Goal: Task Accomplishment & Management: Complete application form

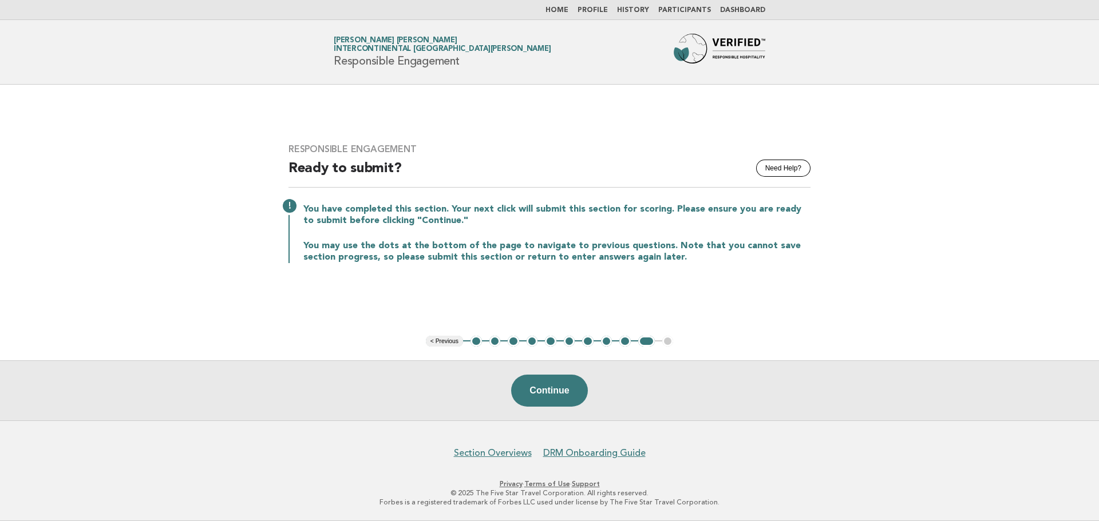
click at [456, 343] on button "< Previous" at bounding box center [444, 341] width 37 height 11
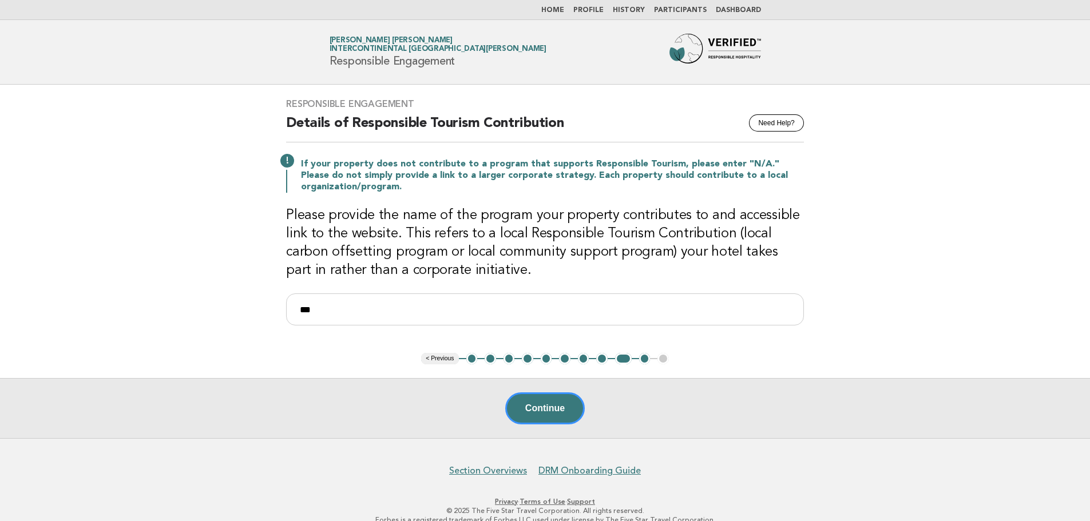
click at [562, 7] on link "Home" at bounding box center [552, 10] width 23 height 7
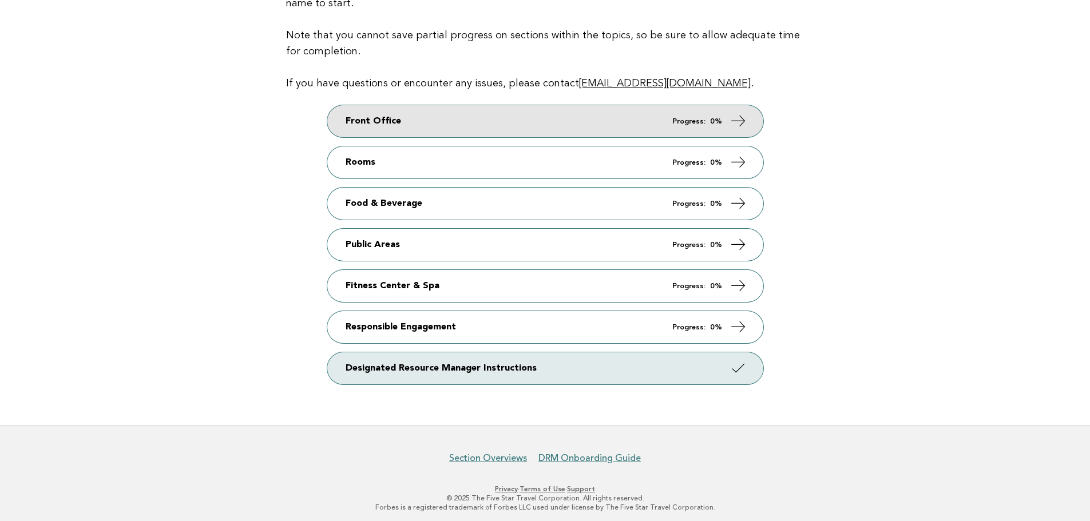
scroll to position [165, 0]
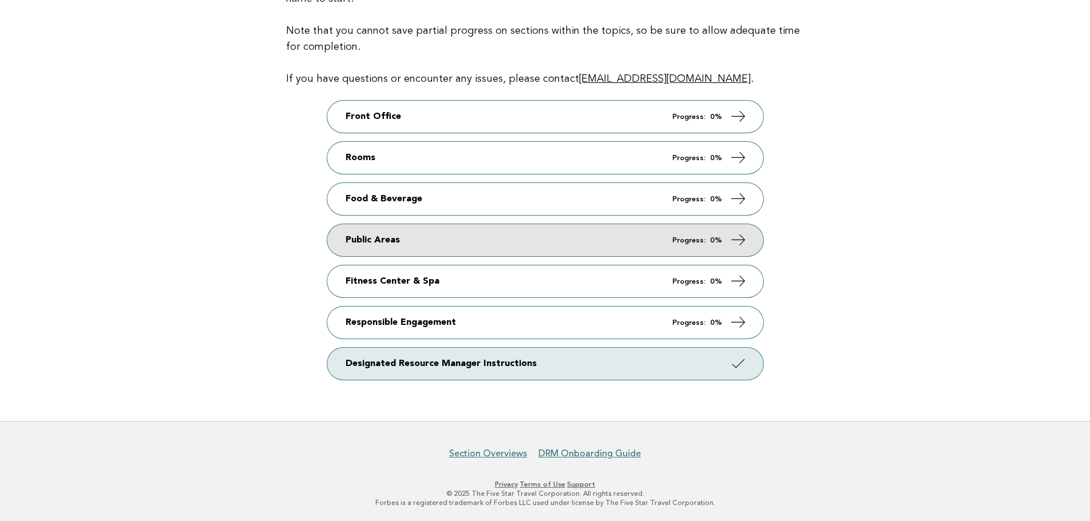
click at [410, 245] on link "Public Areas Progress: 0%" at bounding box center [545, 240] width 436 height 32
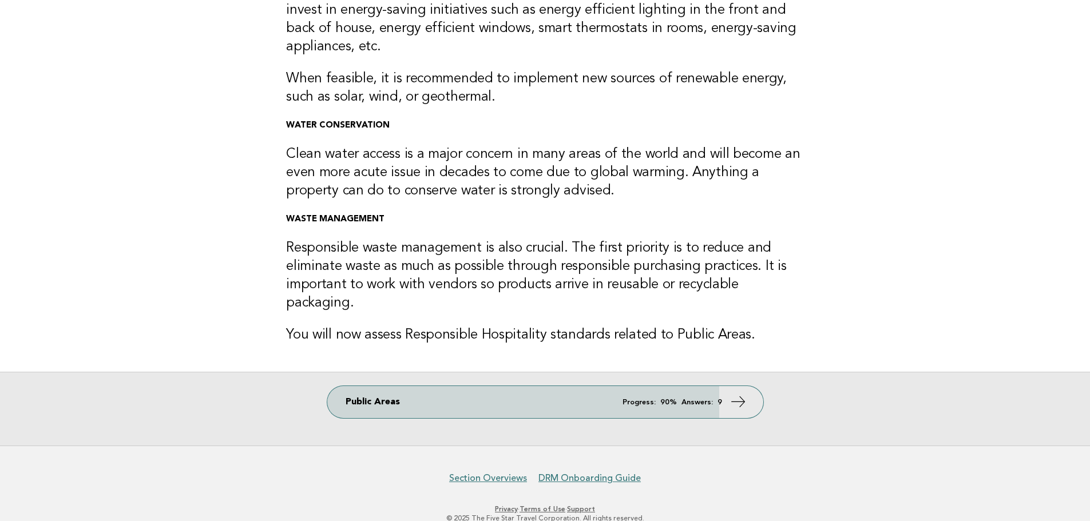
scroll to position [179, 0]
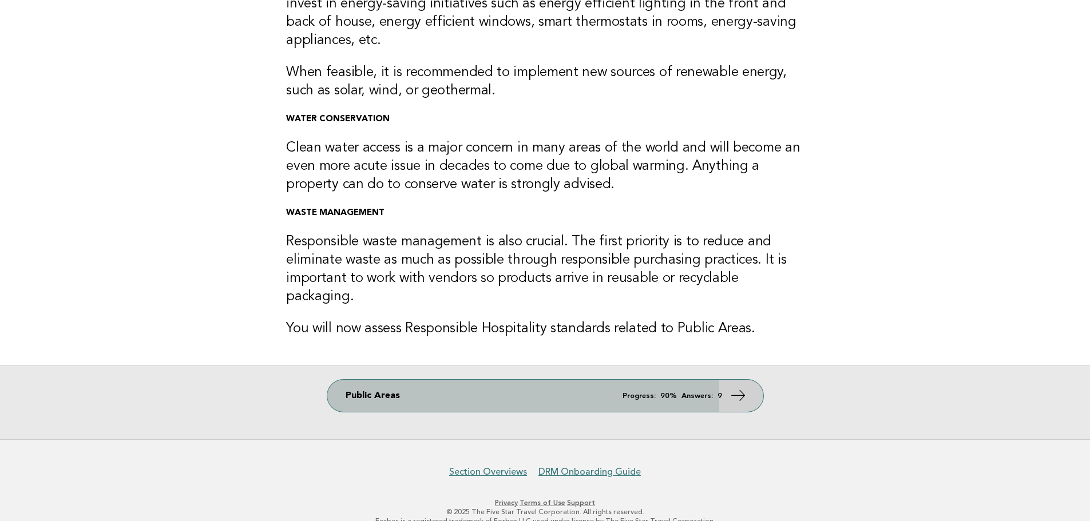
click at [678, 391] on link "Public Areas Progress: 90% Answers: 9" at bounding box center [545, 396] width 436 height 32
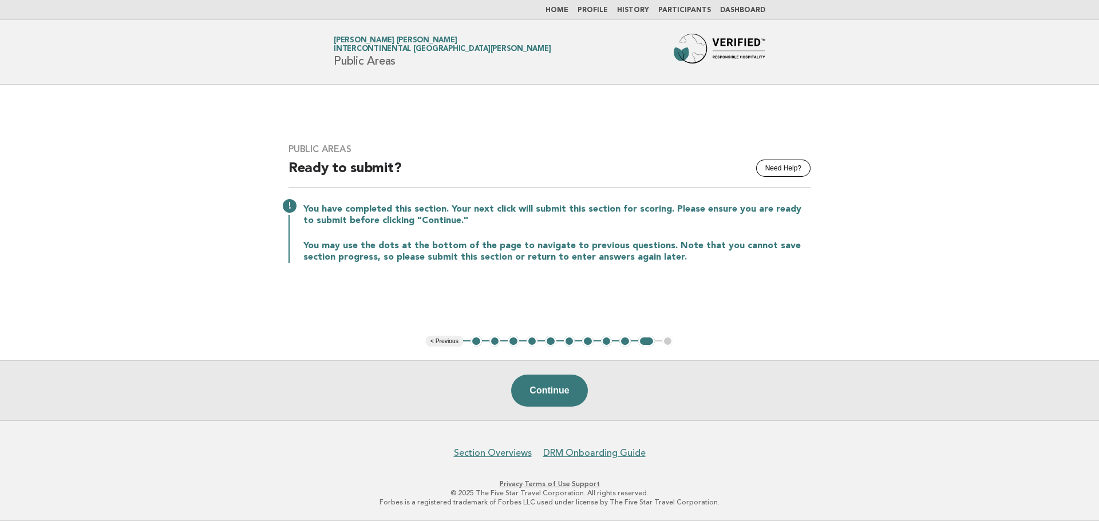
click at [476, 342] on button "1" at bounding box center [475, 341] width 11 height 11
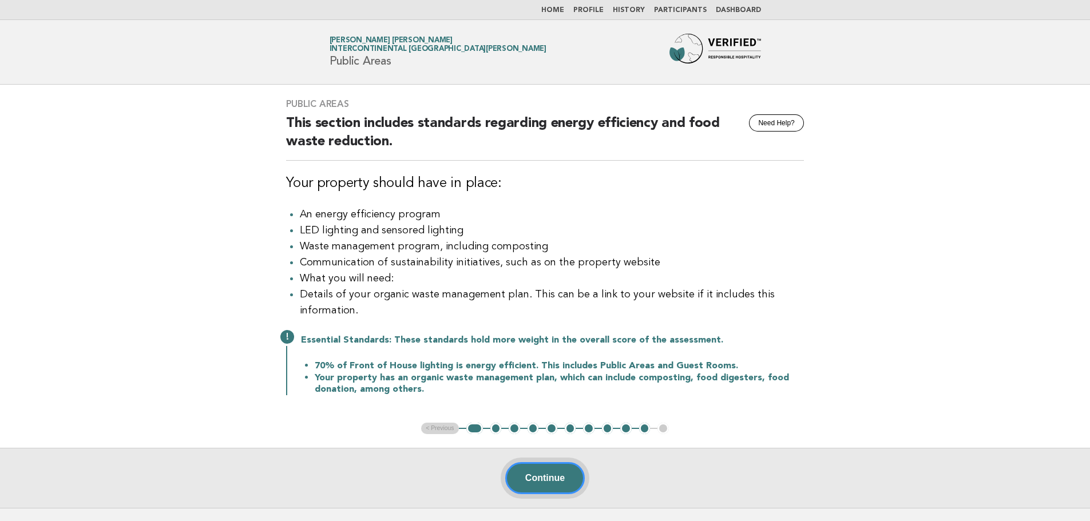
click at [542, 483] on button "Continue" at bounding box center [545, 478] width 80 height 32
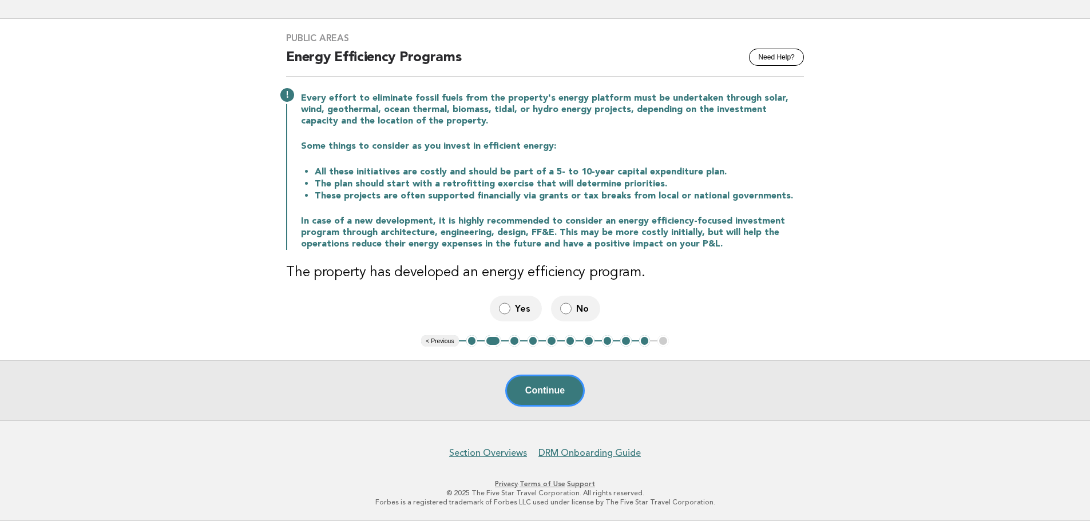
scroll to position [65, 0]
click at [535, 386] on button "Continue" at bounding box center [545, 391] width 80 height 32
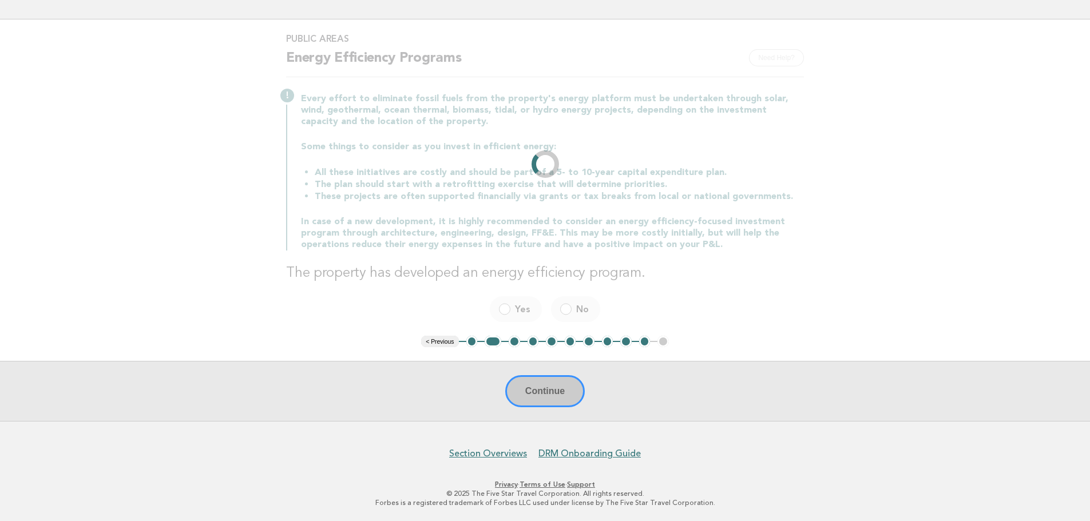
scroll to position [0, 0]
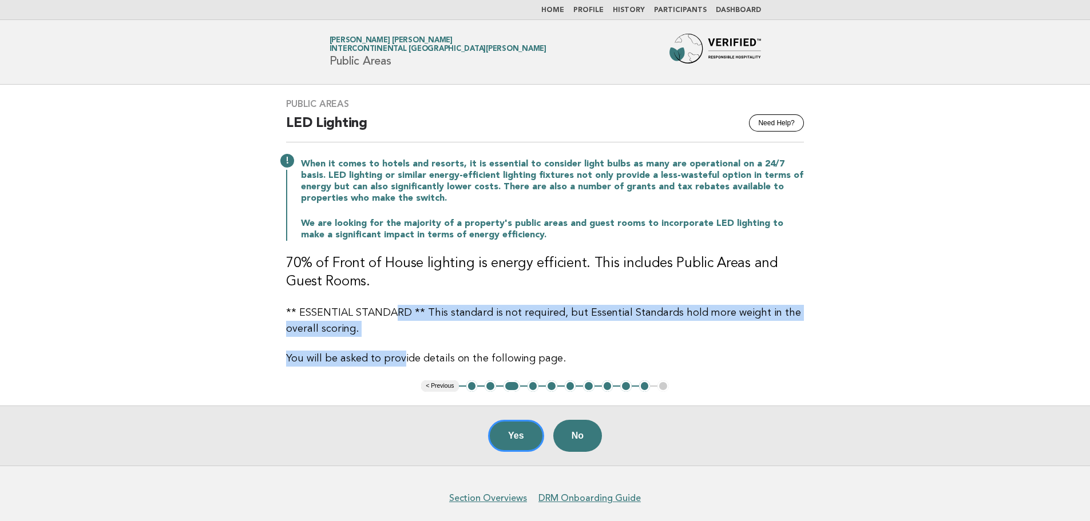
drag, startPoint x: 391, startPoint y: 302, endPoint x: 397, endPoint y: 346, distance: 44.4
click at [397, 346] on div "Public Areas Need Help? LED Lighting When it comes to hotels and resorts, it is…" at bounding box center [544, 233] width 545 height 296
click at [514, 429] on button "Yes" at bounding box center [516, 436] width 56 height 32
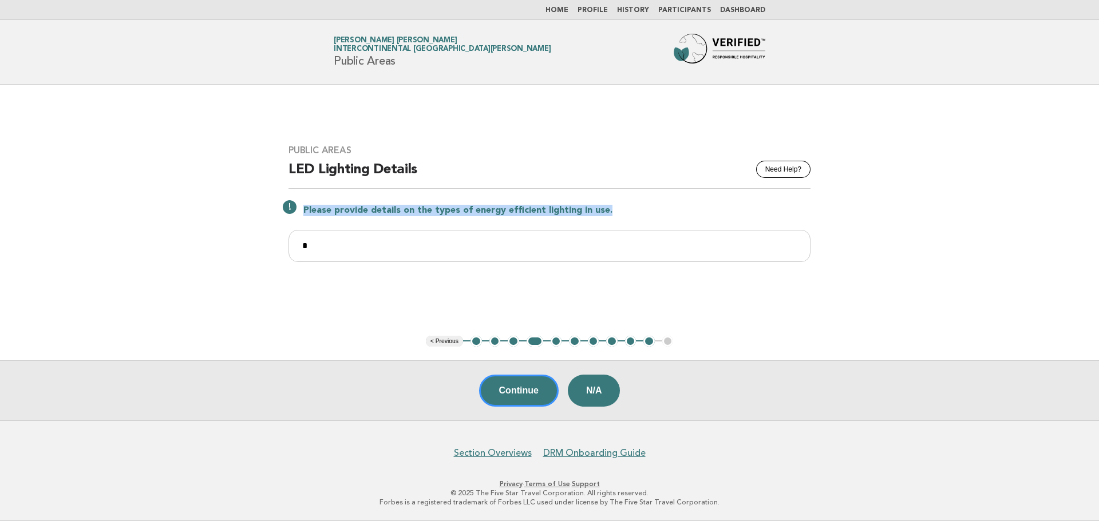
drag, startPoint x: 621, startPoint y: 215, endPoint x: 287, endPoint y: 211, distance: 334.2
click at [288, 211] on div "Please provide details on the types of energy efficient lighting in use." at bounding box center [549, 210] width 522 height 14
copy p "Please provide details on the types of energy efficient lighting in use."
click at [537, 396] on button "Continue" at bounding box center [519, 391] width 80 height 32
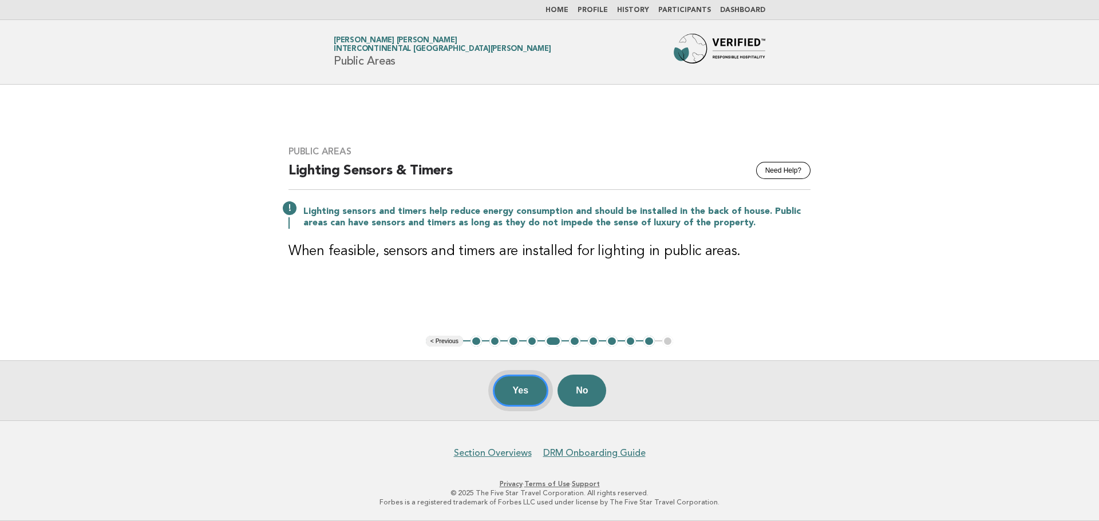
click at [525, 392] on button "Yes" at bounding box center [521, 391] width 56 height 32
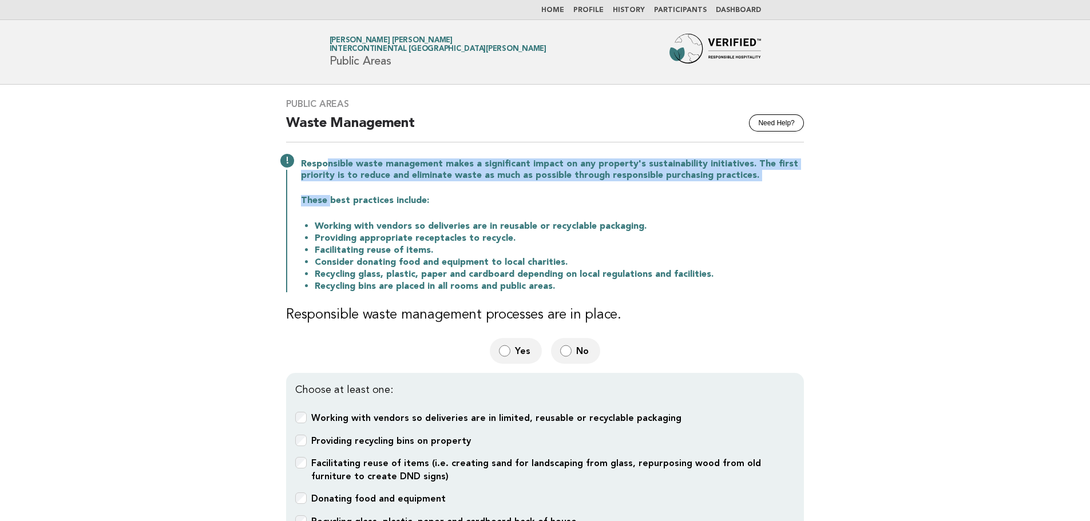
drag, startPoint x: 323, startPoint y: 162, endPoint x: 327, endPoint y: 188, distance: 26.1
click at [327, 188] on div "Responsible waste management makes a significant impact on any property's susta…" at bounding box center [545, 224] width 518 height 136
click at [331, 163] on p "Responsible waste management makes a significant impact on any property's susta…" at bounding box center [552, 170] width 503 height 23
drag, startPoint x: 309, startPoint y: 161, endPoint x: 556, endPoint y: 193, distance: 249.3
click at [556, 193] on div "Responsible waste management makes a significant impact on any property's susta…" at bounding box center [545, 224] width 518 height 136
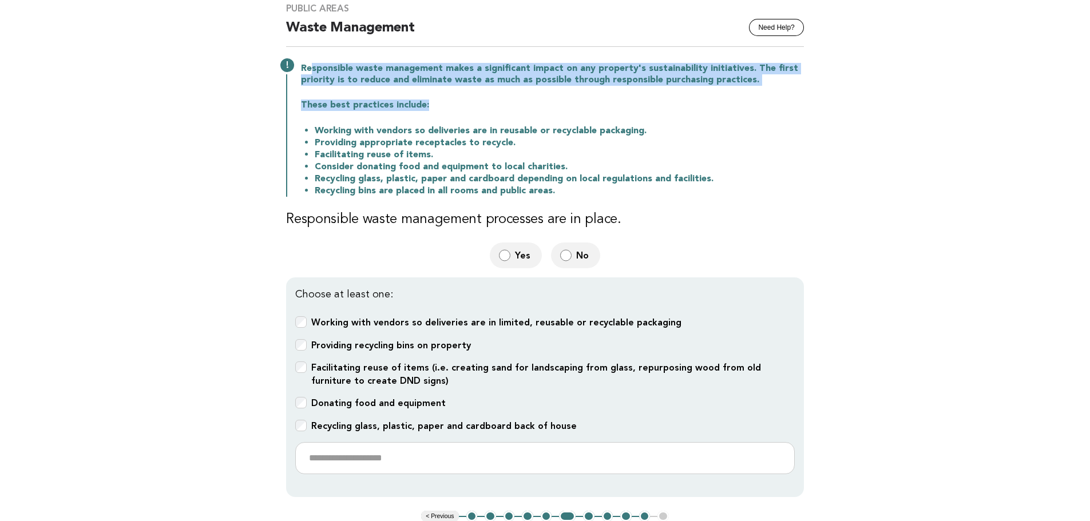
scroll to position [114, 0]
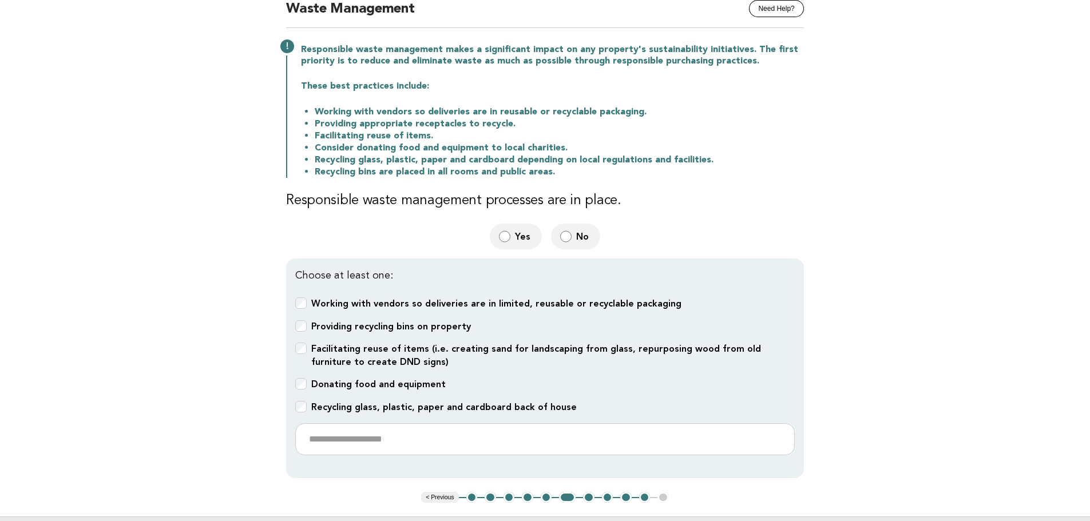
click at [352, 122] on li "Providing appropriate receptacles to recycle." at bounding box center [559, 124] width 489 height 12
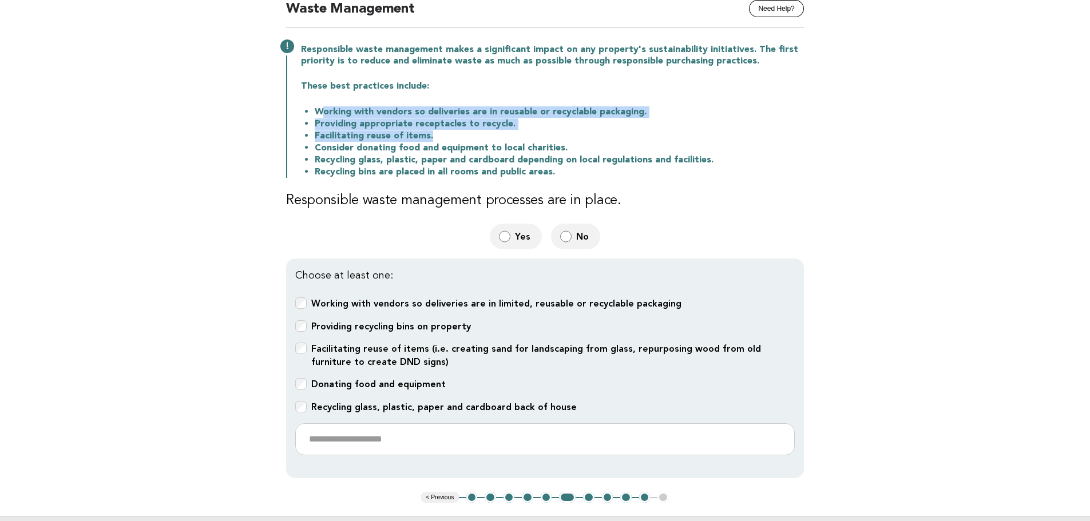
drag, startPoint x: 322, startPoint y: 114, endPoint x: 468, endPoint y: 131, distance: 146.4
click at [468, 131] on ul "Working with vendors so deliveries are in reusable or recyclable packaging. Pro…" at bounding box center [552, 142] width 503 height 72
click at [468, 131] on li "Facilitating reuse of items." at bounding box center [559, 136] width 489 height 12
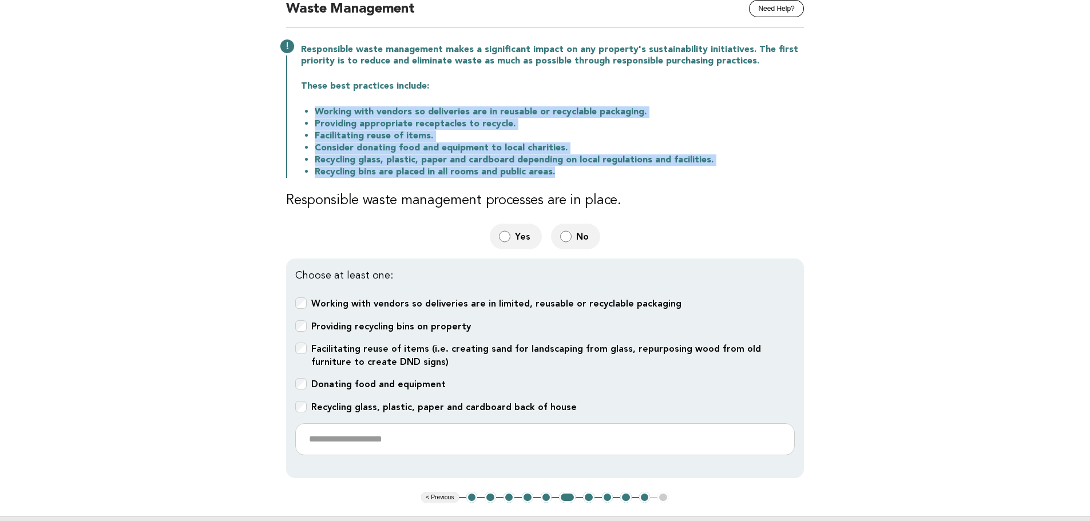
drag, startPoint x: 307, startPoint y: 109, endPoint x: 659, endPoint y: 176, distance: 357.7
click at [659, 176] on ul "Working with vendors so deliveries are in reusable or recyclable packaging. Pro…" at bounding box center [552, 142] width 503 height 72
copy ul "Working with vendors so deliveries are in reusable or recyclable packaging. Pro…"
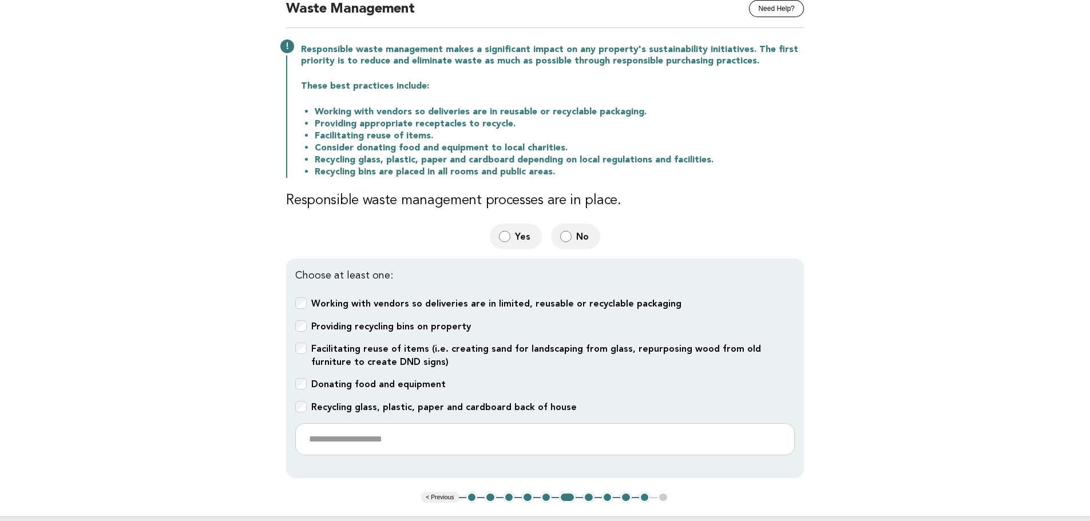
click at [318, 384] on b "Donating food and equipment" at bounding box center [378, 384] width 134 height 11
drag, startPoint x: 379, startPoint y: 169, endPoint x: 457, endPoint y: 175, distance: 78.6
click at [457, 175] on li "Recycling bins are placed in all rooms and public areas." at bounding box center [559, 172] width 489 height 12
click at [615, 353] on label "Facilitating reuse of items (i.e. creating sand for landscaping from glass, rep…" at bounding box center [553, 356] width 484 height 27
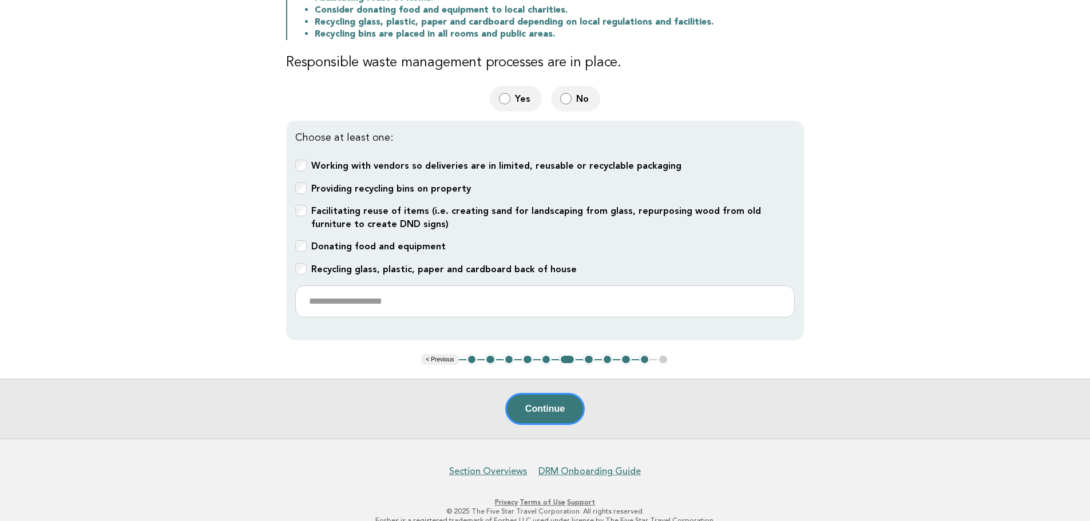
scroll to position [267, 0]
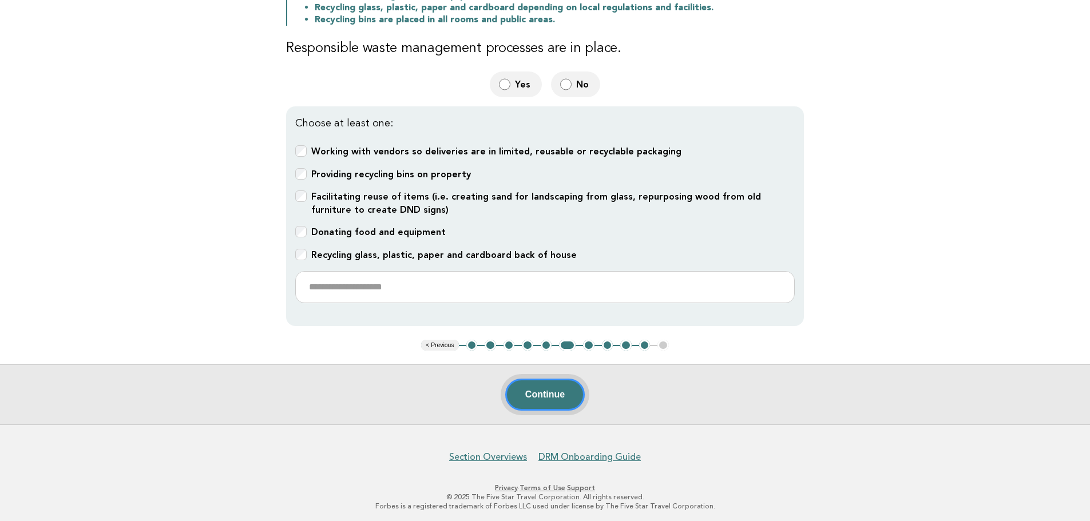
click at [567, 380] on button "Continue" at bounding box center [545, 395] width 80 height 32
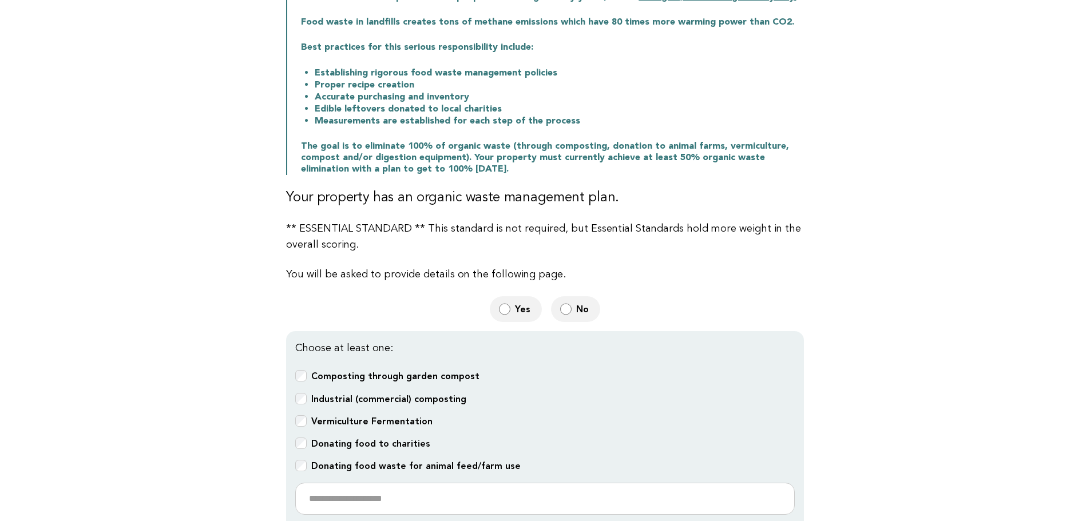
scroll to position [229, 0]
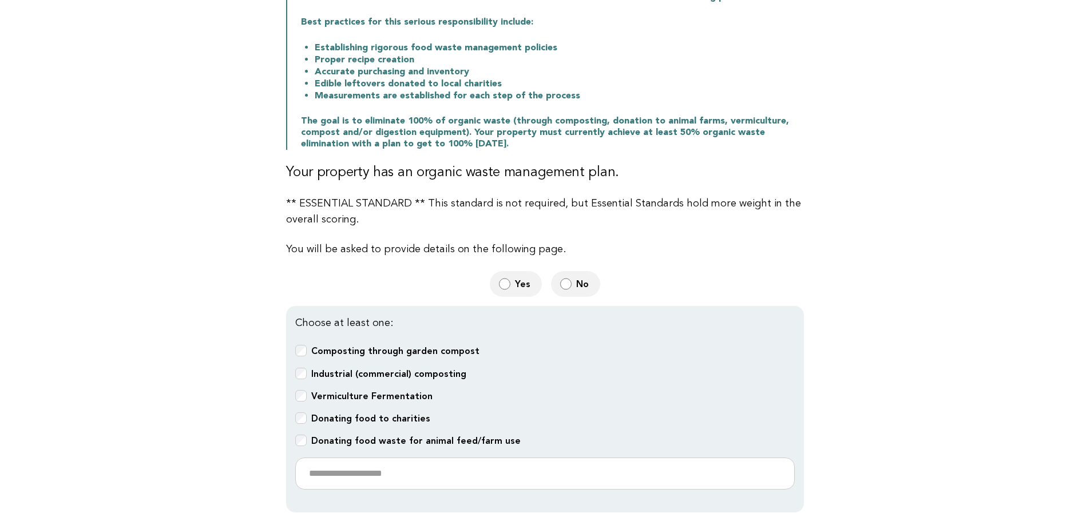
click at [436, 351] on b "Composting through garden compost" at bounding box center [395, 351] width 168 height 11
click at [378, 442] on b "Donating food waste for animal feed/farm use" at bounding box center [415, 440] width 209 height 11
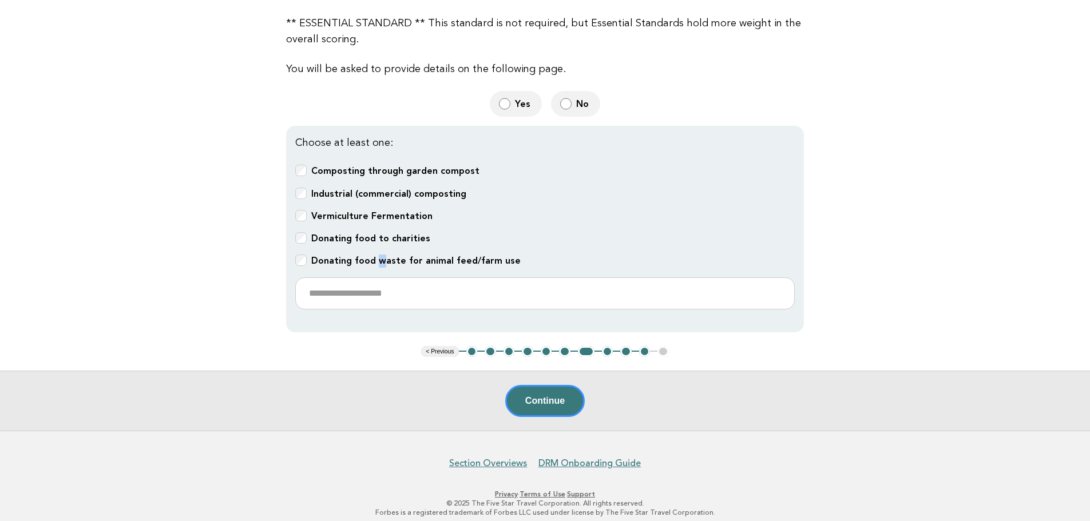
scroll to position [416, 0]
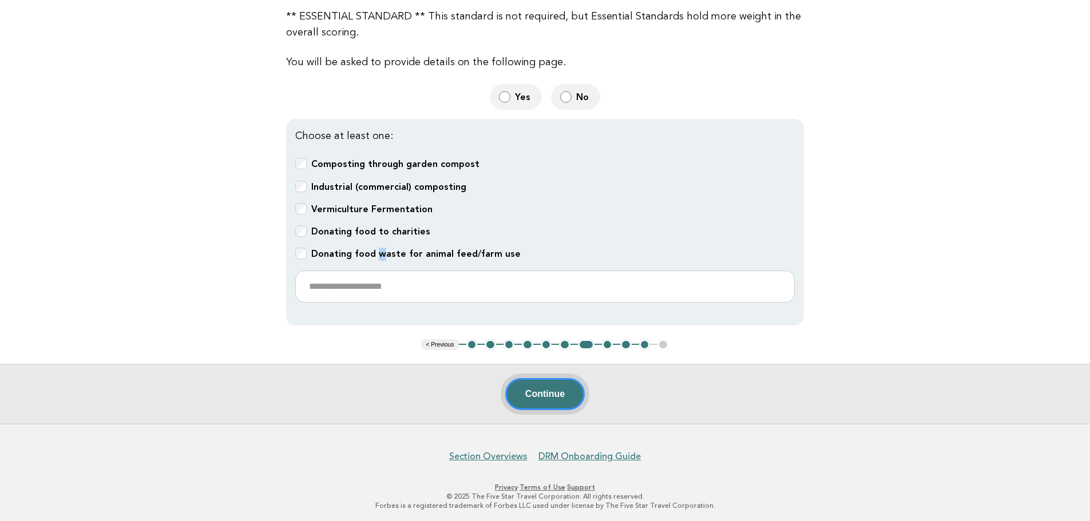
click at [571, 390] on button "Continue" at bounding box center [545, 394] width 80 height 32
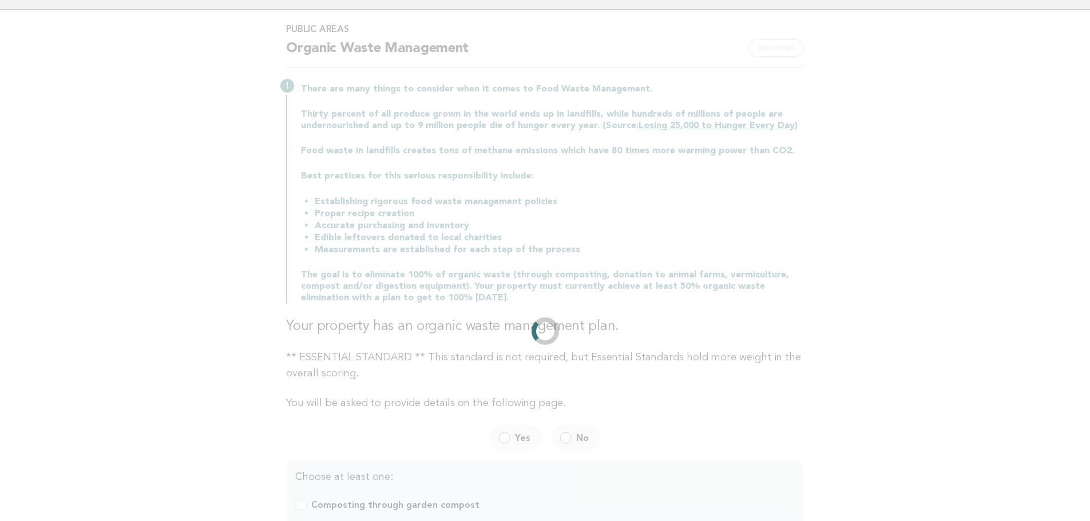
scroll to position [0, 0]
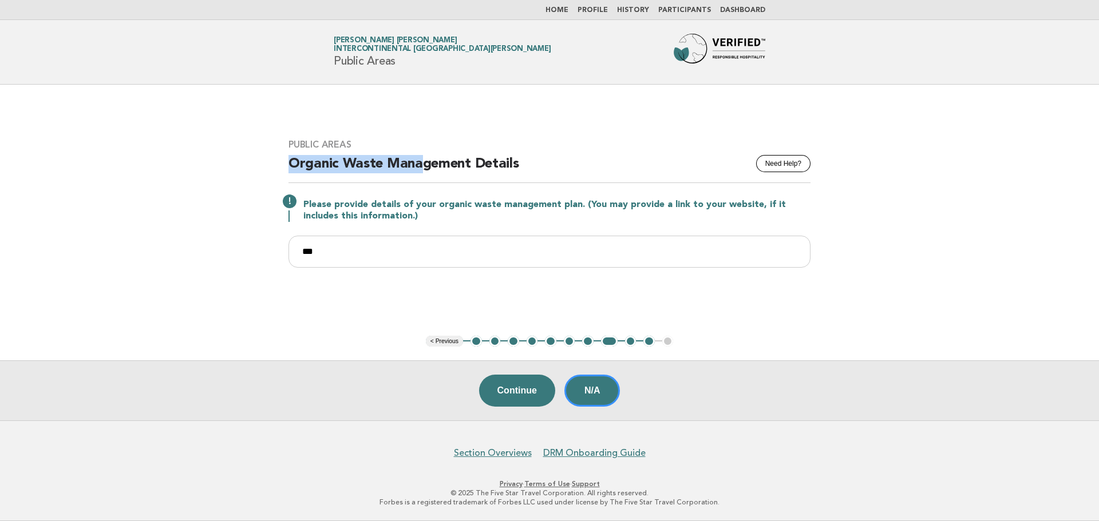
drag, startPoint x: 274, startPoint y: 164, endPoint x: 422, endPoint y: 183, distance: 149.5
click at [422, 183] on main "Public Areas Need Help? Organic Waste Management Details Please provide details…" at bounding box center [549, 253] width 1099 height 336
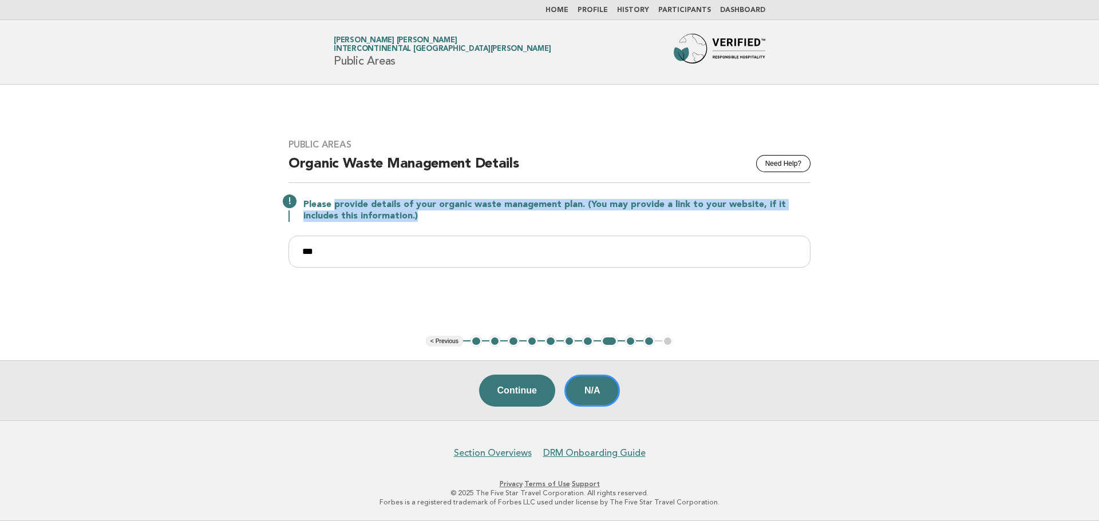
drag, startPoint x: 334, startPoint y: 205, endPoint x: 434, endPoint y: 215, distance: 101.2
click at [434, 215] on p "Please provide details of your organic waste management plan. (You may provide …" at bounding box center [556, 210] width 507 height 23
drag, startPoint x: 434, startPoint y: 215, endPoint x: 357, endPoint y: 202, distance: 78.4
click at [357, 202] on p "Please provide details of your organic waste management plan. (You may provide …" at bounding box center [556, 210] width 507 height 23
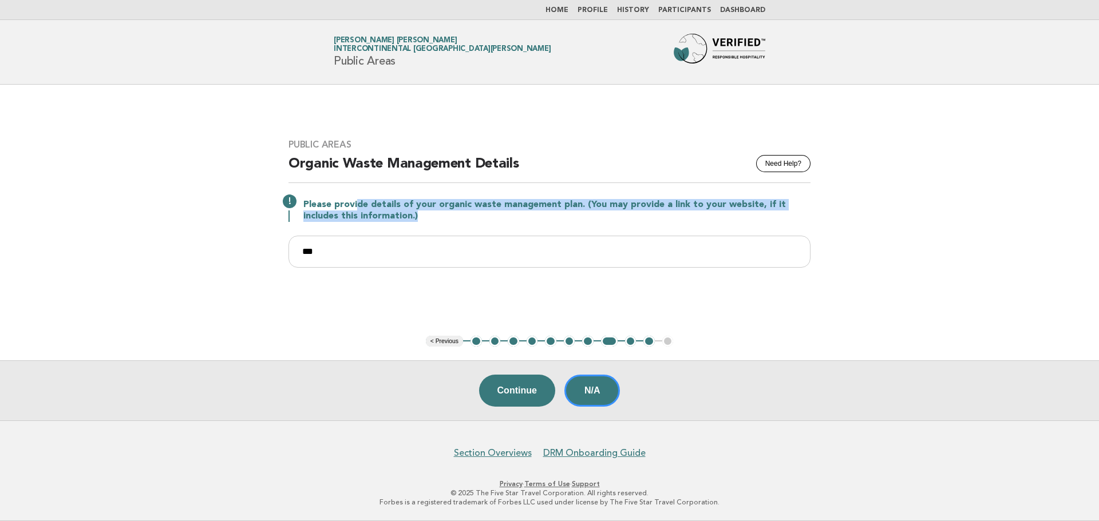
click at [357, 202] on p "Please provide details of your organic waste management plan. (You may provide …" at bounding box center [556, 210] width 507 height 23
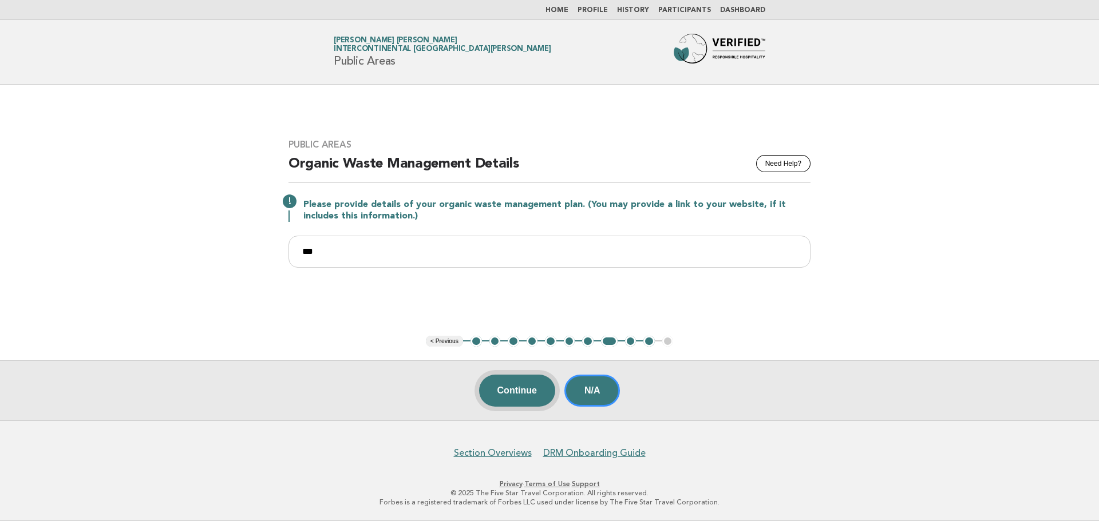
click at [527, 389] on button "Continue" at bounding box center [517, 391] width 76 height 32
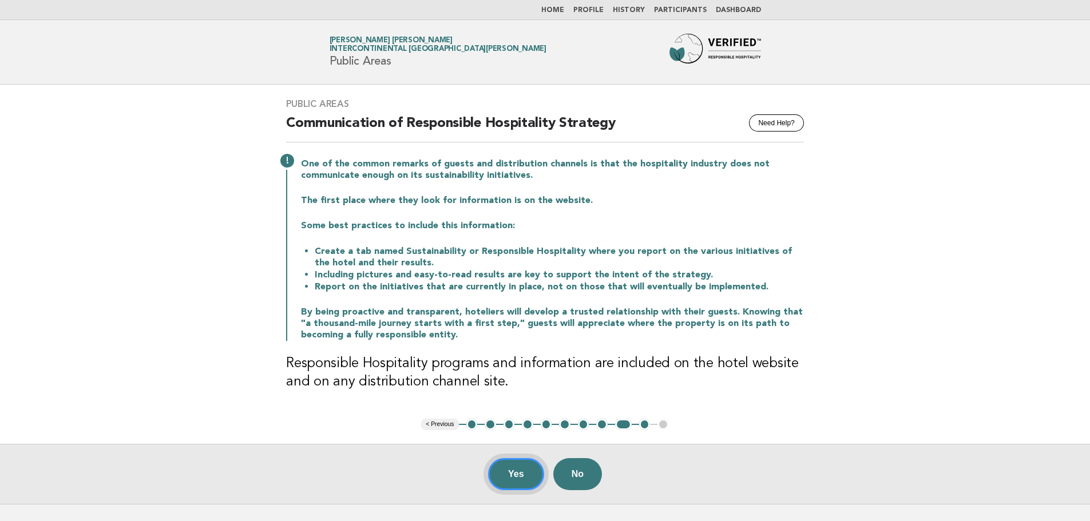
click at [507, 477] on button "Yes" at bounding box center [516, 474] width 56 height 32
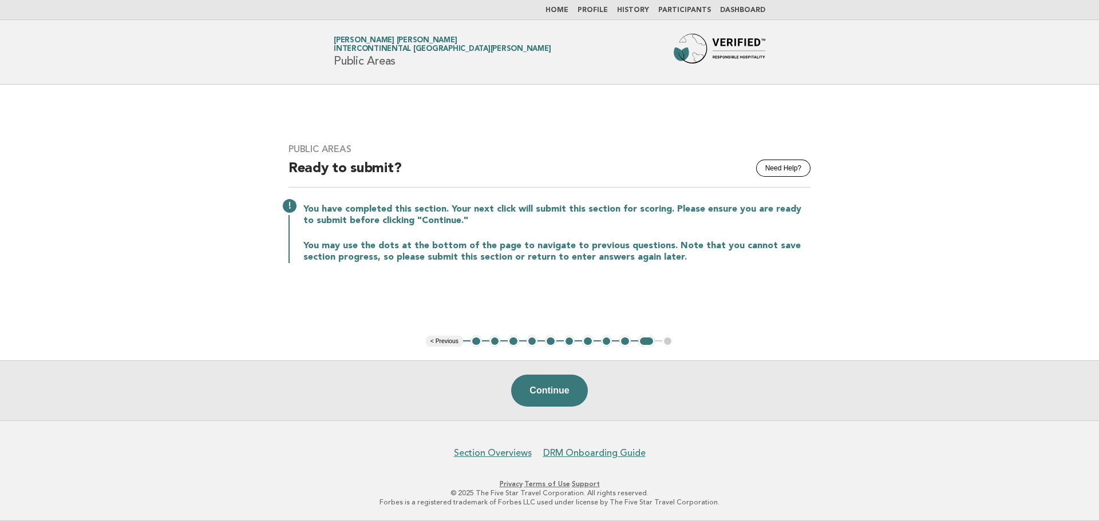
click at [588, 339] on button "7" at bounding box center [587, 341] width 11 height 11
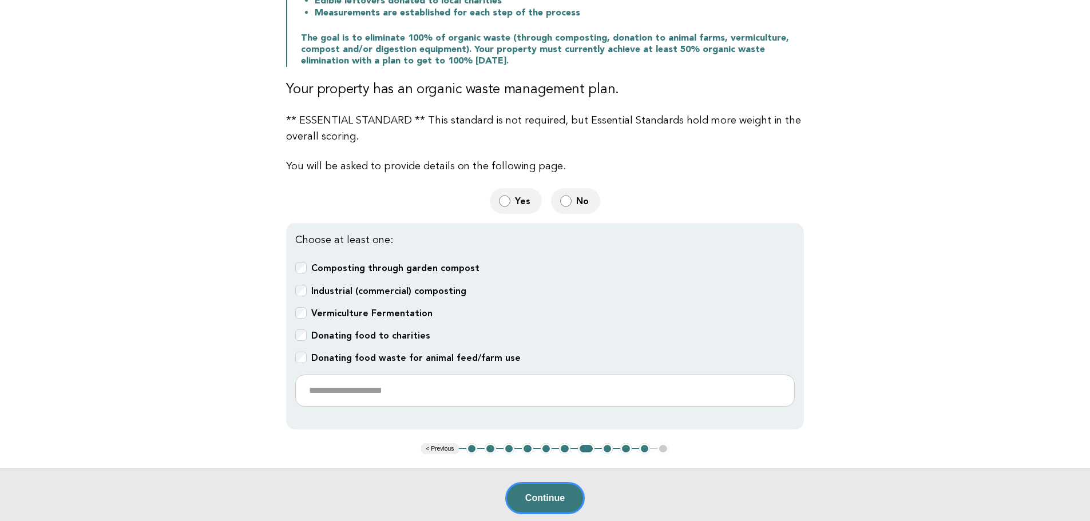
scroll to position [416, 0]
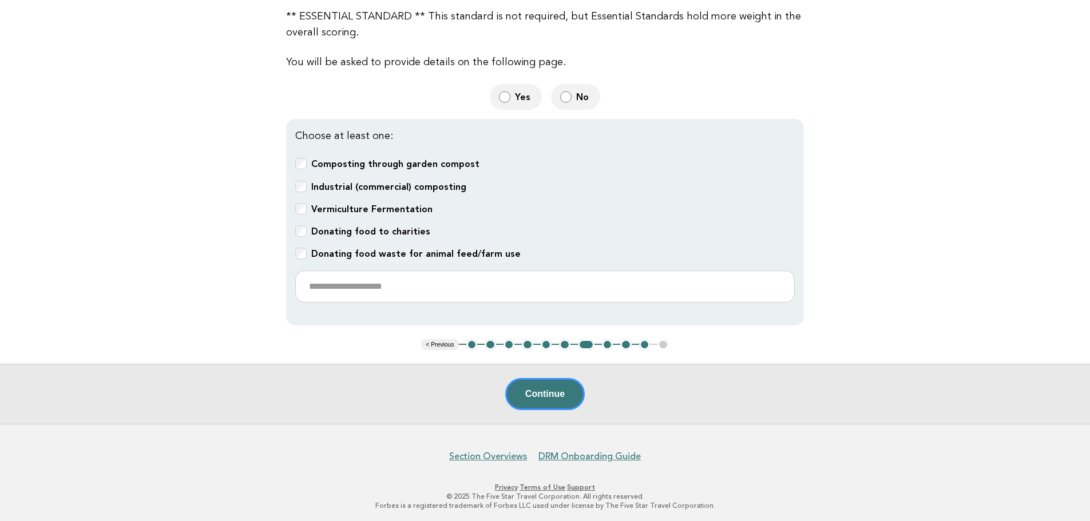
click at [627, 346] on button "9" at bounding box center [625, 344] width 11 height 11
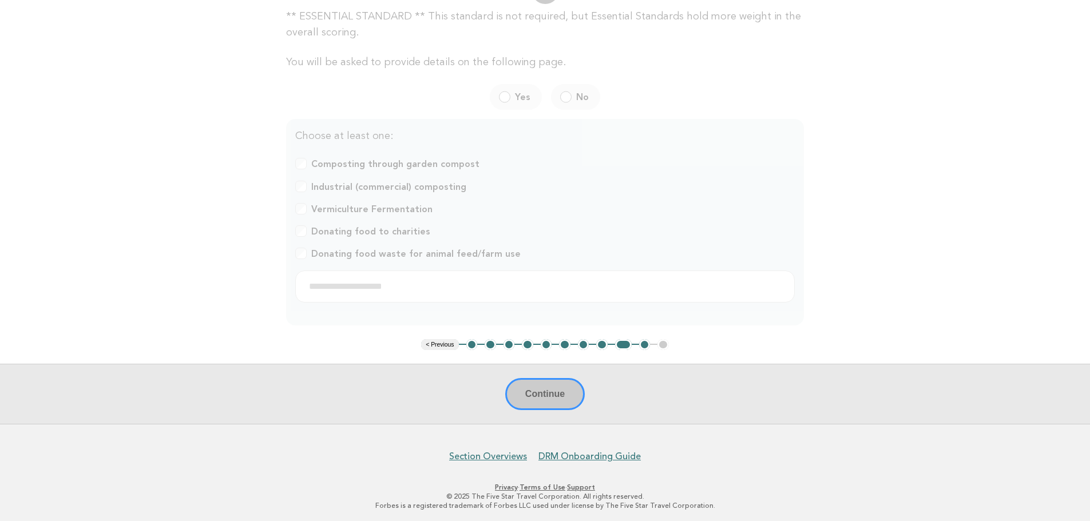
scroll to position [83, 0]
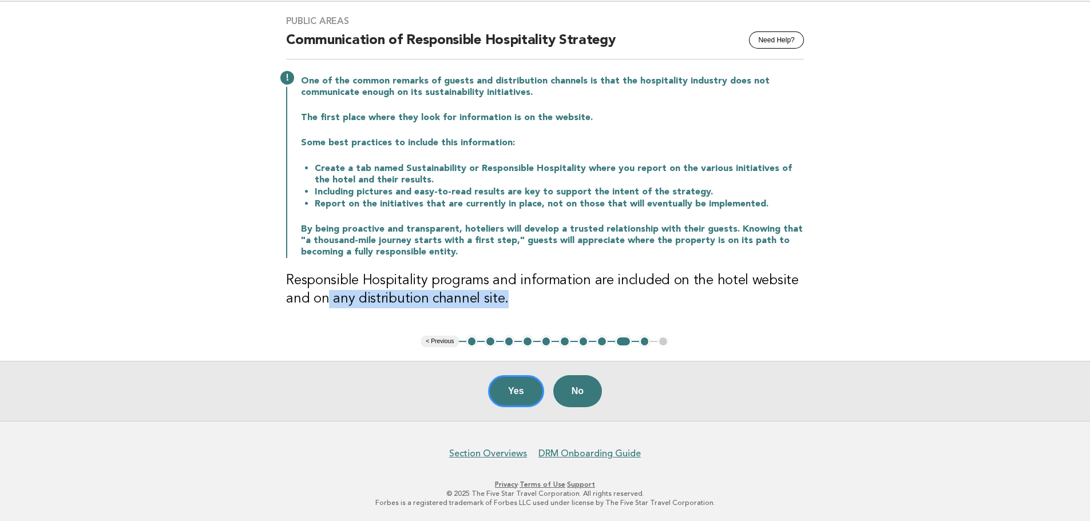
drag, startPoint x: 327, startPoint y: 300, endPoint x: 510, endPoint y: 291, distance: 182.8
click at [510, 291] on h3 "Responsible Hospitality programs and information are included on the hotel webs…" at bounding box center [545, 290] width 518 height 37
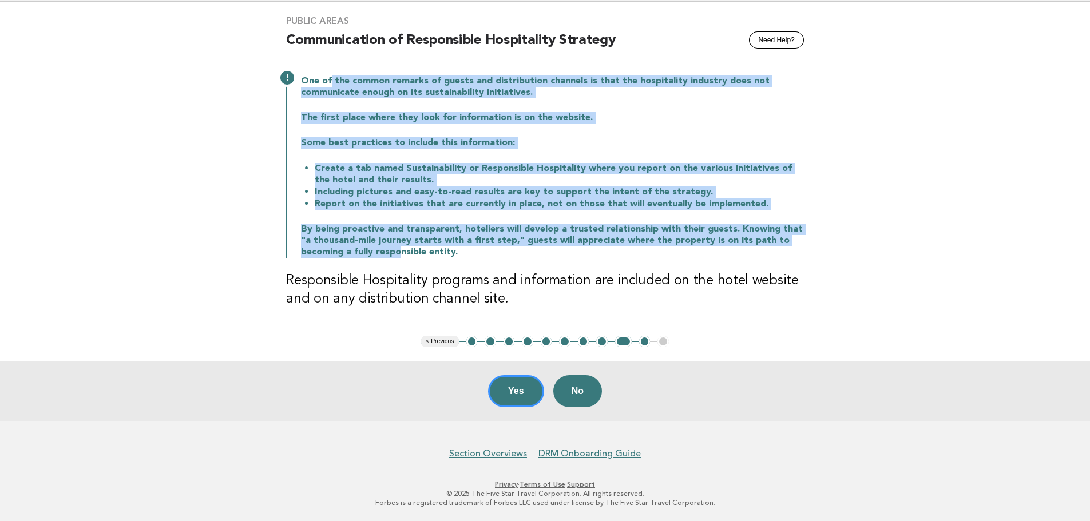
drag, startPoint x: 330, startPoint y: 78, endPoint x: 352, endPoint y: 248, distance: 171.4
click at [352, 248] on div "One of the common remarks of guests and distribution channels is that the hospi…" at bounding box center [545, 165] width 518 height 185
click at [352, 248] on p "By being proactive and transparent, hoteliers will develop a trusted relationsh…" at bounding box center [552, 241] width 503 height 34
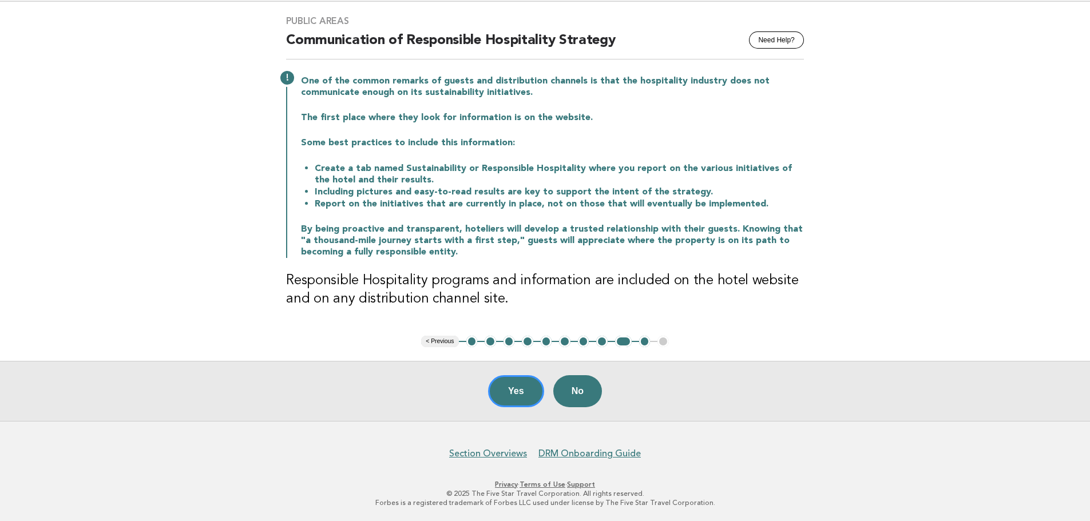
click at [597, 339] on button "8" at bounding box center [601, 341] width 11 height 11
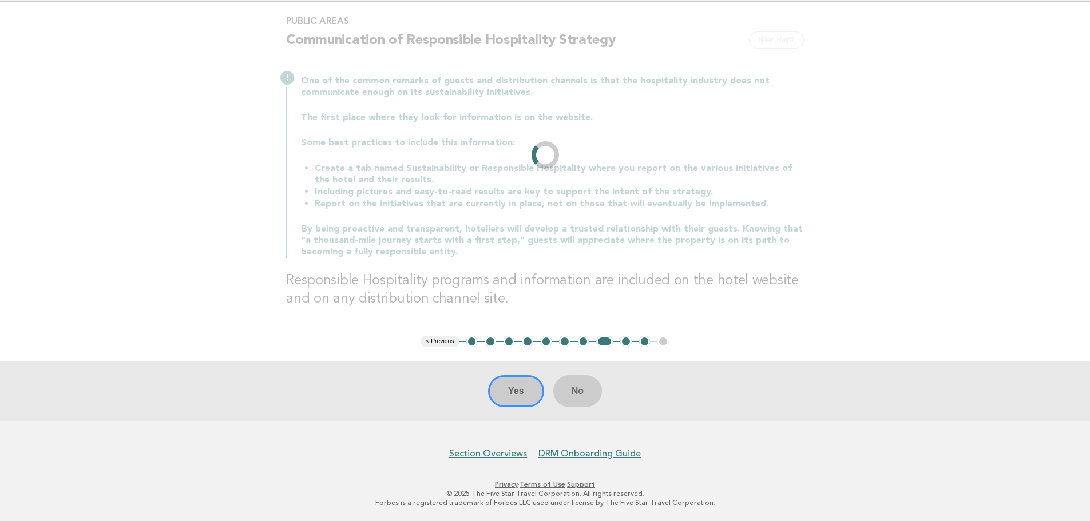
scroll to position [0, 0]
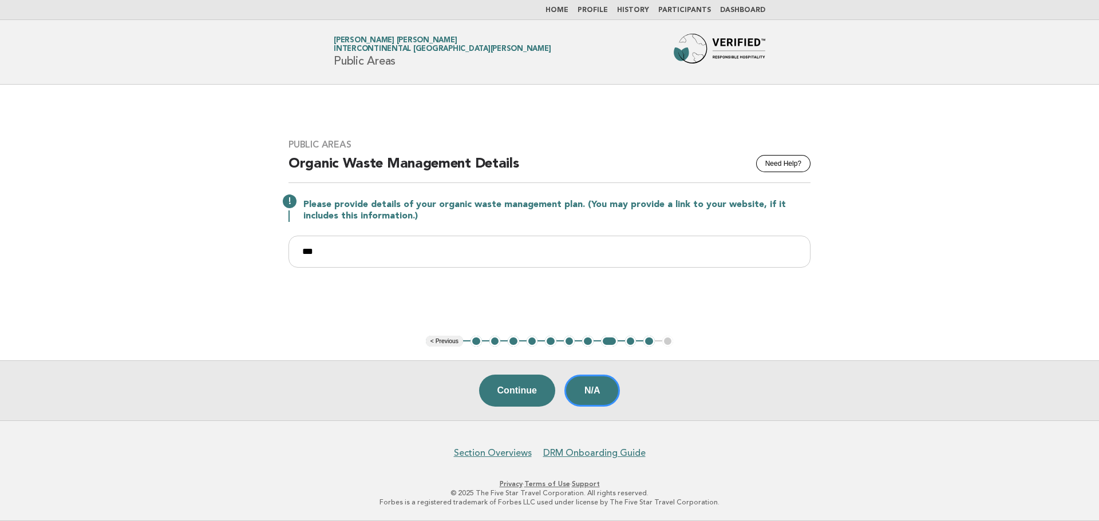
click at [587, 338] on button "7" at bounding box center [587, 341] width 11 height 11
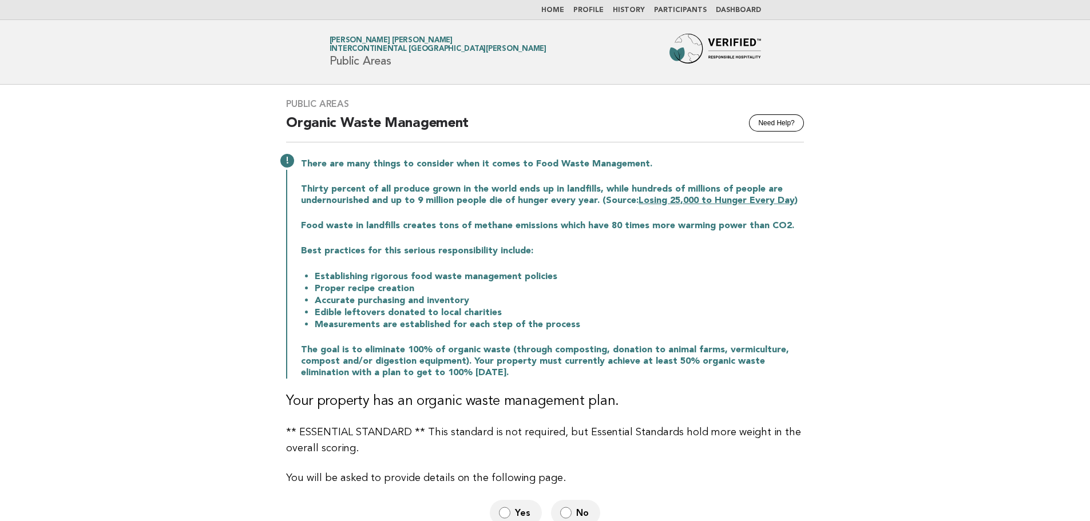
click at [557, 7] on link "Home" at bounding box center [552, 10] width 23 height 7
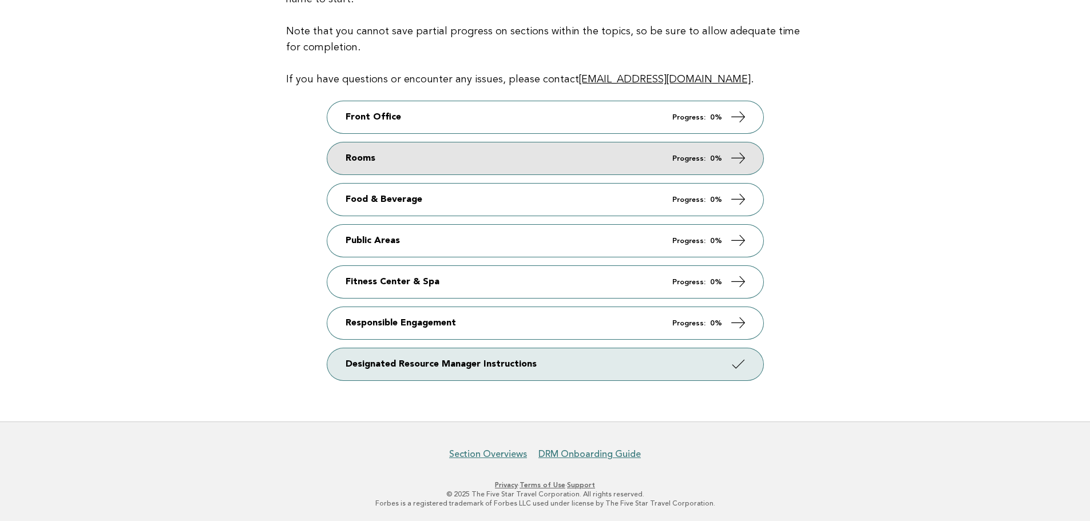
scroll to position [165, 0]
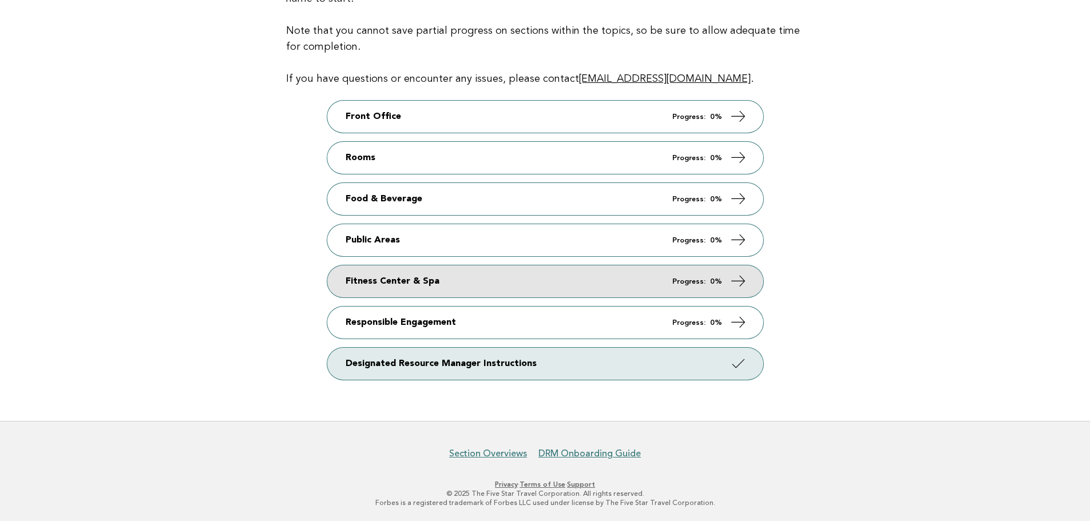
click at [482, 275] on link "Fitness Center & Spa Progress: 0%" at bounding box center [545, 282] width 436 height 32
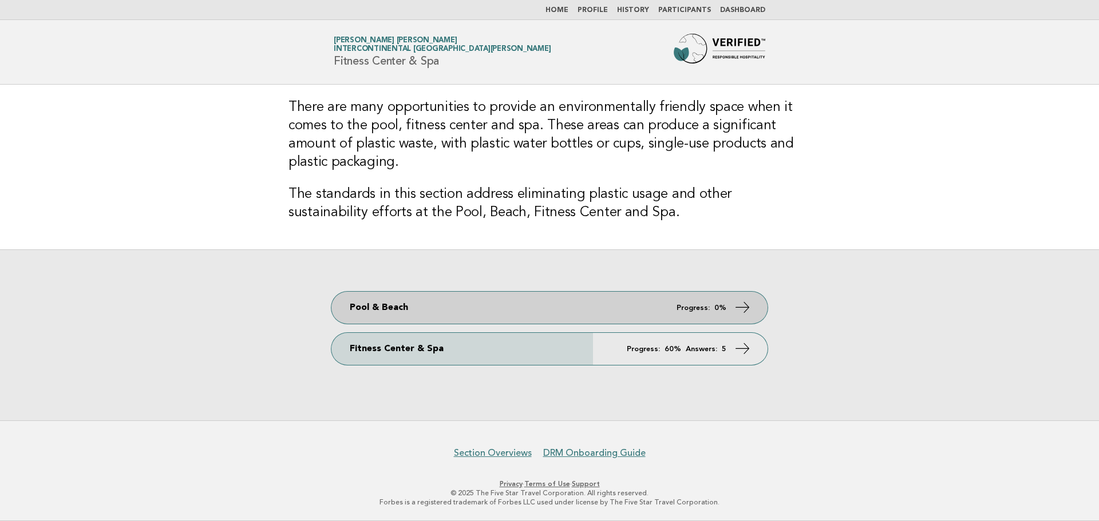
click at [475, 296] on link "Pool & Beach Progress: 0%" at bounding box center [549, 308] width 436 height 32
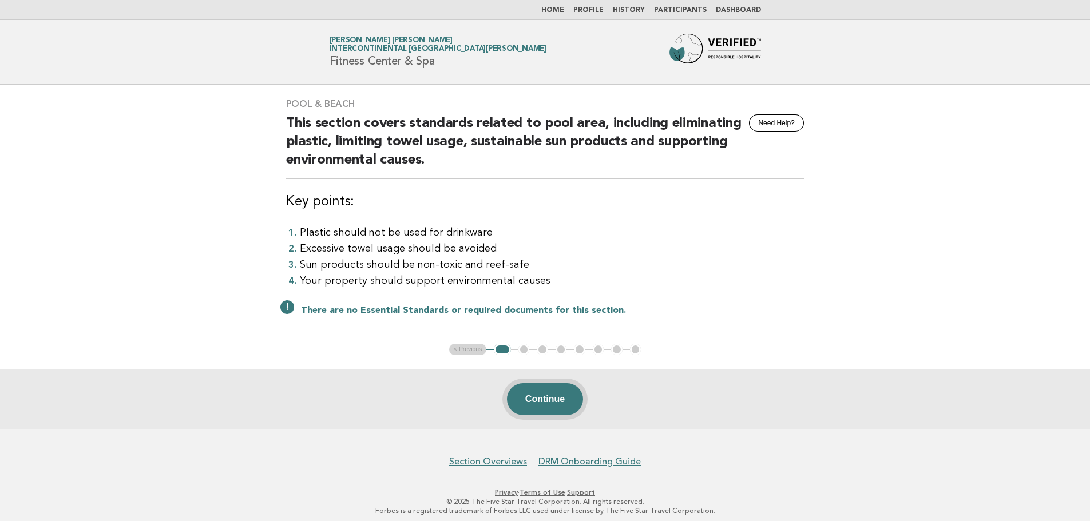
click at [540, 403] on button "Continue" at bounding box center [545, 399] width 76 height 32
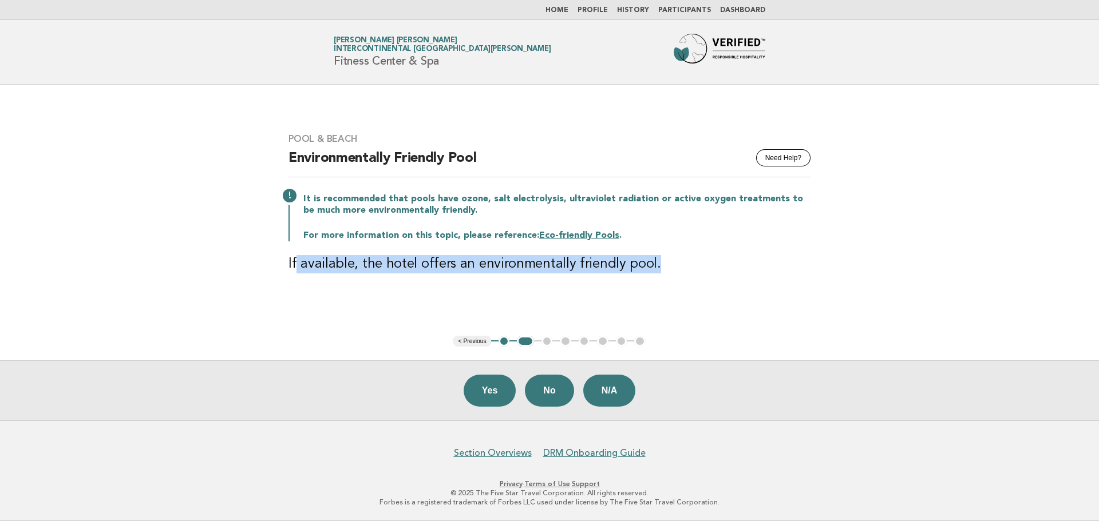
drag, startPoint x: 296, startPoint y: 269, endPoint x: 665, endPoint y: 280, distance: 369.3
click at [665, 280] on div "Pool & Beach Need Help? Environmentally Friendly Pool It is recommended that po…" at bounding box center [549, 210] width 549 height 181
click at [546, 388] on button "No" at bounding box center [549, 391] width 49 height 32
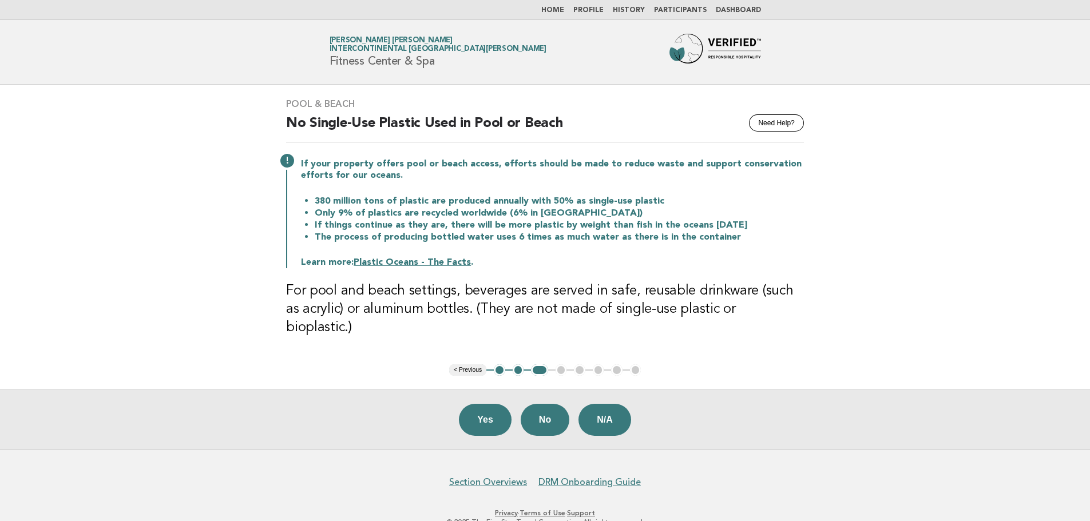
click at [517, 365] on button "2" at bounding box center [518, 370] width 11 height 11
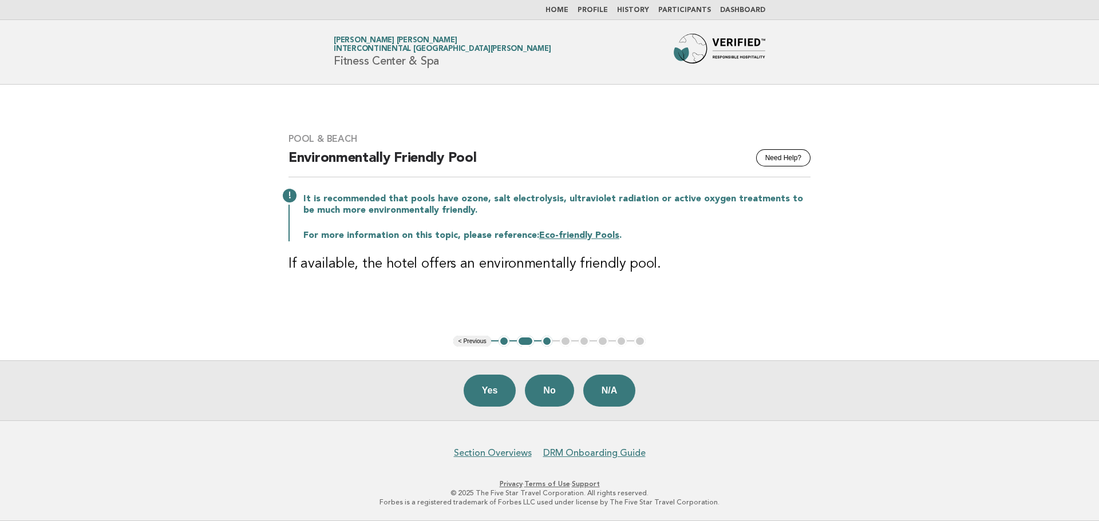
click at [480, 406] on button "Yes" at bounding box center [490, 391] width 53 height 32
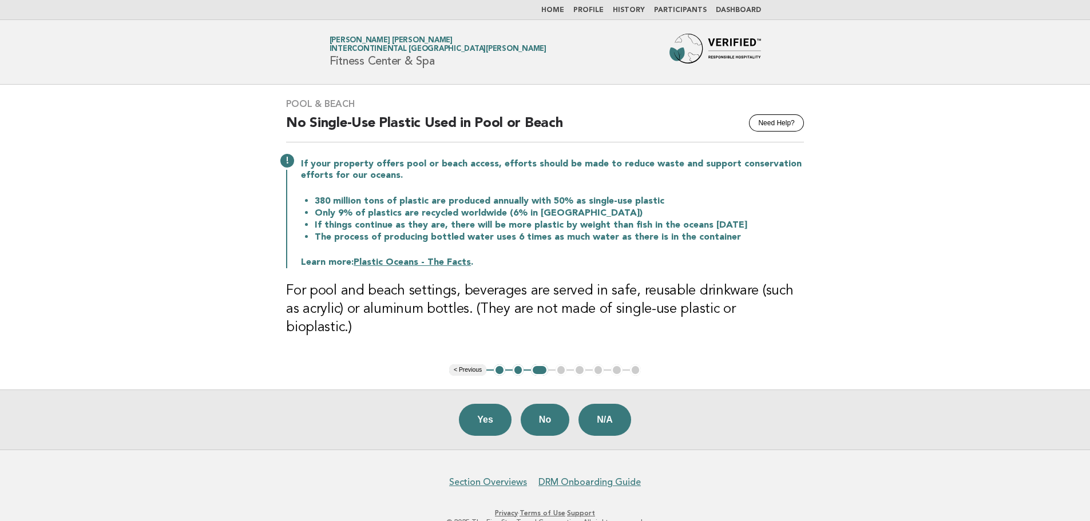
click at [517, 365] on button "2" at bounding box center [518, 370] width 11 height 11
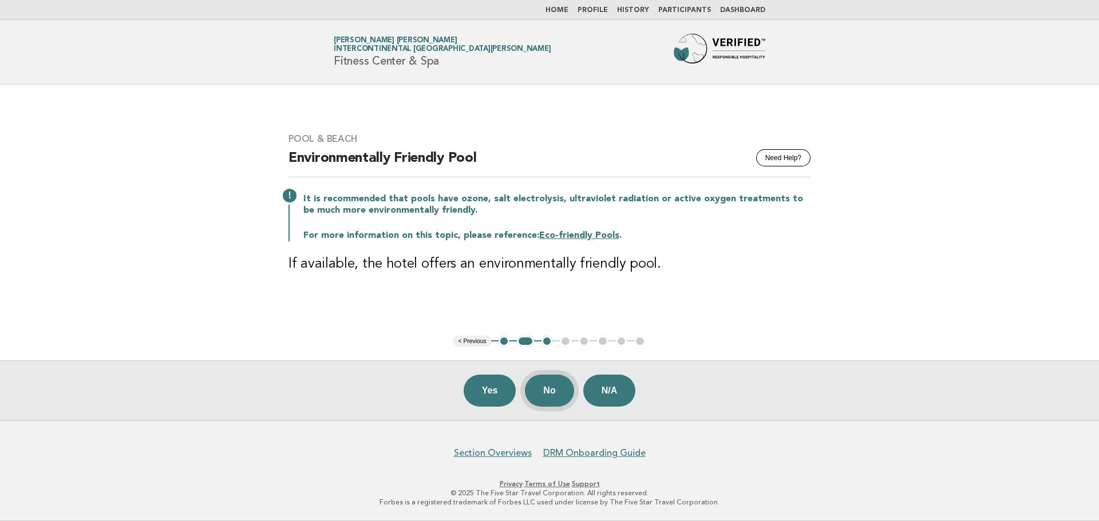
click at [541, 387] on button "No" at bounding box center [549, 391] width 49 height 32
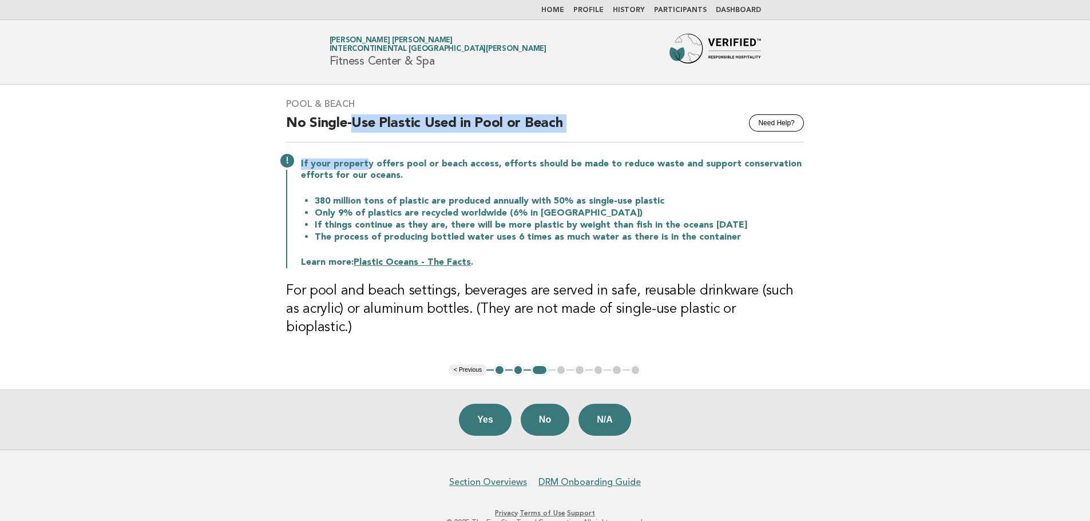
drag, startPoint x: 353, startPoint y: 110, endPoint x: 365, endPoint y: 153, distance: 44.0
click at [365, 153] on div "Pool & Beach Need Help? No Single-Use Plastic Used in Pool or Beach If your pro…" at bounding box center [544, 225] width 545 height 280
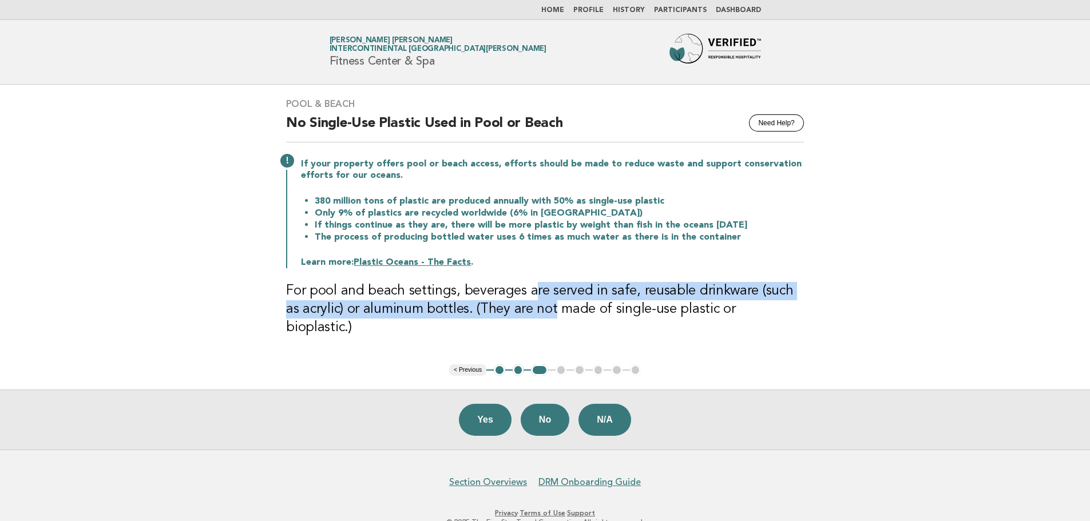
drag, startPoint x: 529, startPoint y: 288, endPoint x: 532, endPoint y: 308, distance: 20.2
click at [532, 308] on h3 "For pool and beach settings, beverages are served in safe, reusable drinkware (…" at bounding box center [545, 309] width 518 height 55
click at [472, 405] on button "Yes" at bounding box center [485, 420] width 53 height 32
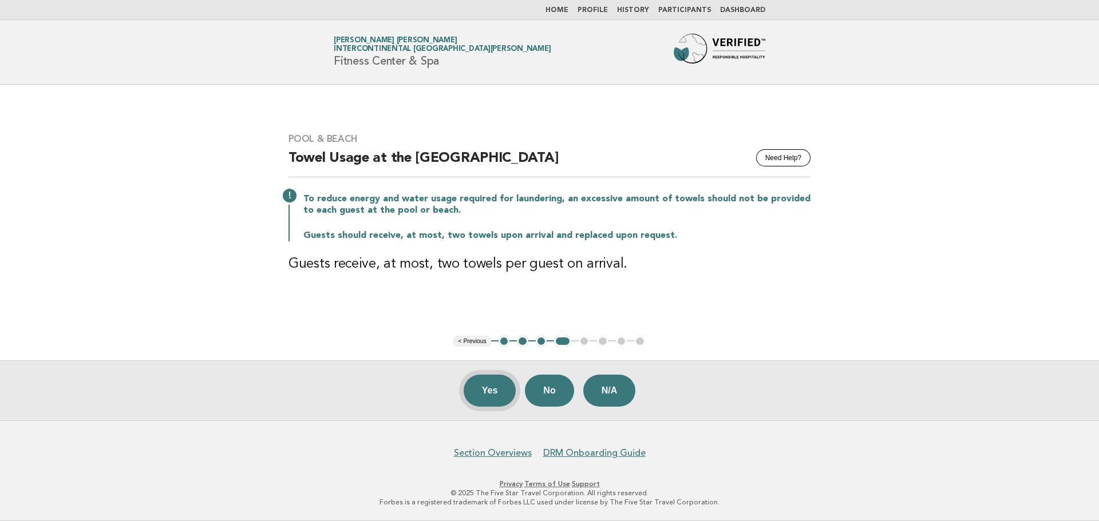
click at [494, 394] on button "Yes" at bounding box center [490, 391] width 53 height 32
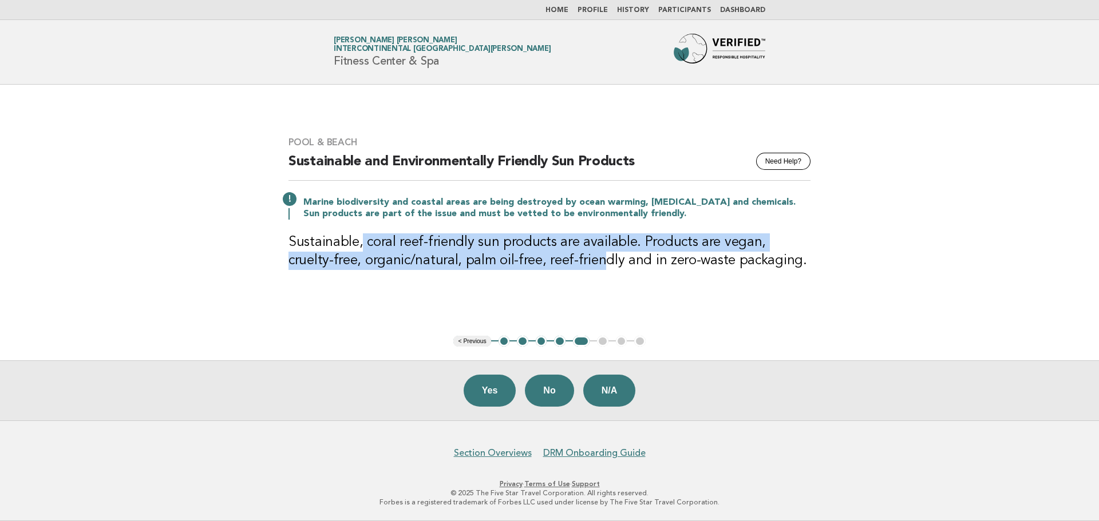
drag, startPoint x: 361, startPoint y: 238, endPoint x: 553, endPoint y: 258, distance: 192.7
click at [553, 258] on h3 "Sustainable, coral reef-friendly sun products are available. Products are vegan…" at bounding box center [549, 251] width 522 height 37
click at [493, 396] on button "Yes" at bounding box center [490, 391] width 53 height 32
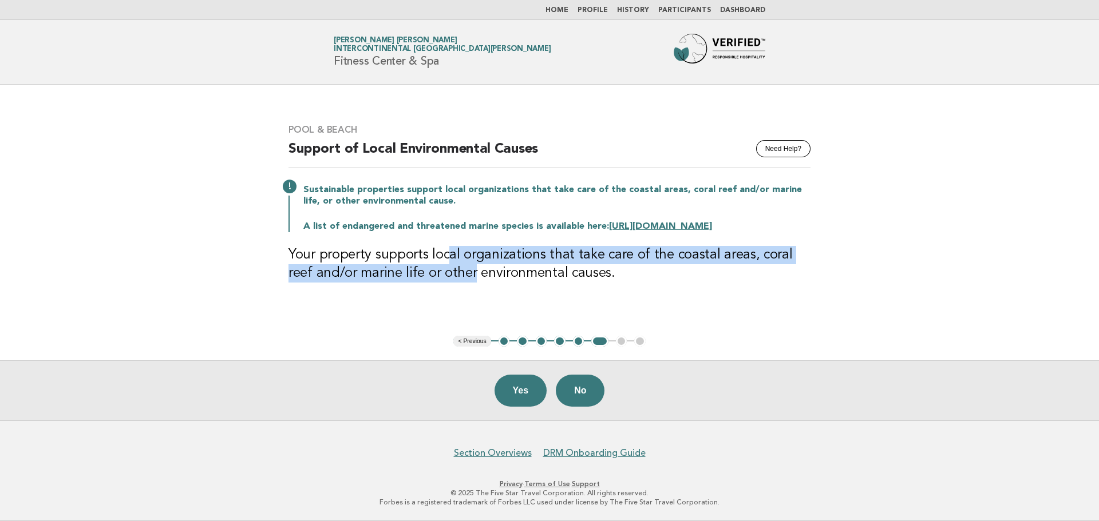
drag, startPoint x: 445, startPoint y: 256, endPoint x: 445, endPoint y: 282, distance: 25.2
click at [445, 282] on h3 "Your property supports local organizations that take care of the coastal areas,…" at bounding box center [549, 264] width 522 height 37
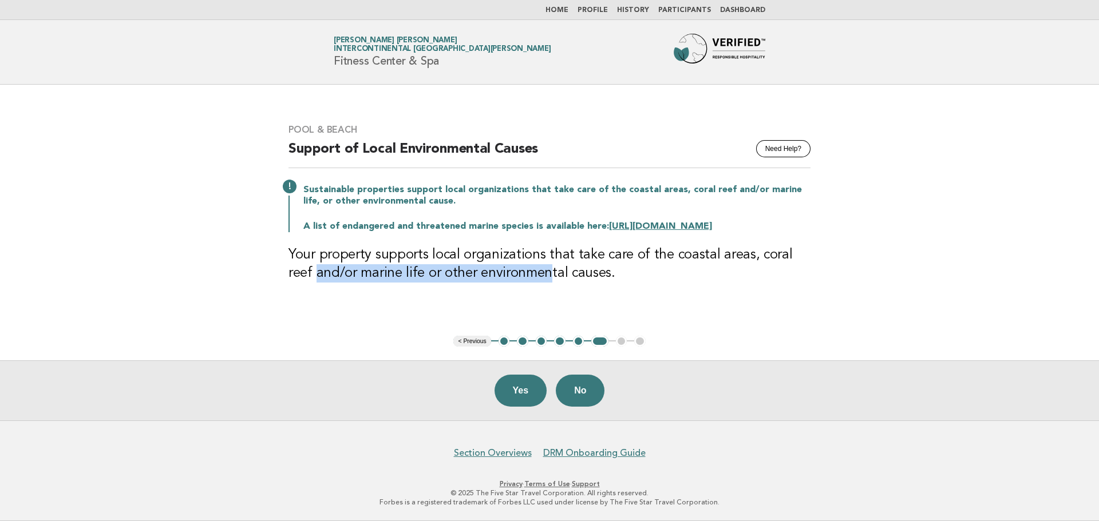
drag, startPoint x: 248, startPoint y: 280, endPoint x: 520, endPoint y: 280, distance: 272.4
click at [520, 280] on main "Pool & Beach Need Help? Support of Local Environmental Causes Sustainable prope…" at bounding box center [549, 253] width 1099 height 336
click at [520, 280] on h3 "Your property supports local organizations that take care of the coastal areas,…" at bounding box center [549, 264] width 522 height 37
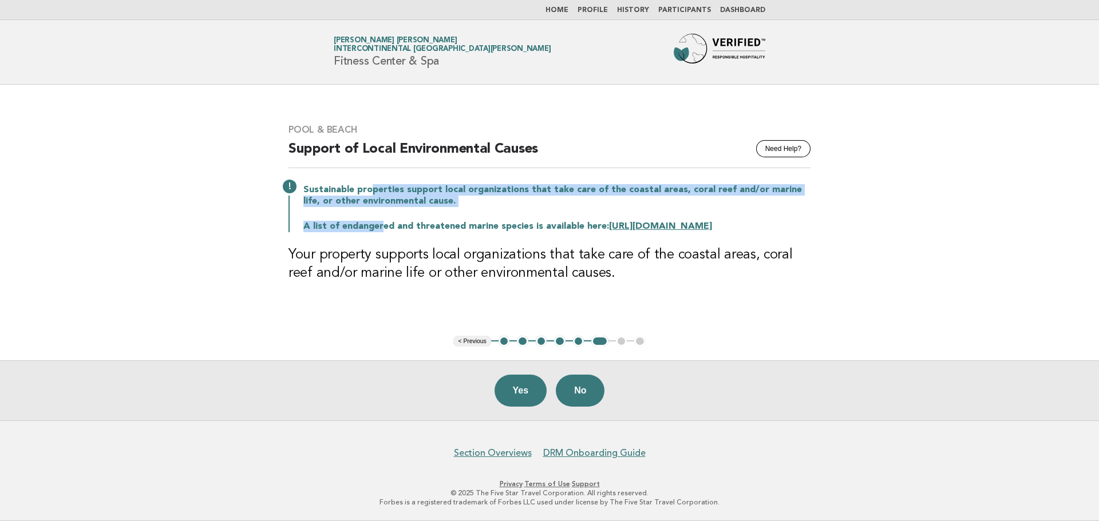
drag, startPoint x: 372, startPoint y: 183, endPoint x: 382, endPoint y: 202, distance: 21.5
click at [382, 202] on div "Sustainable properties support local organizations that take care of the coasta…" at bounding box center [549, 207] width 522 height 50
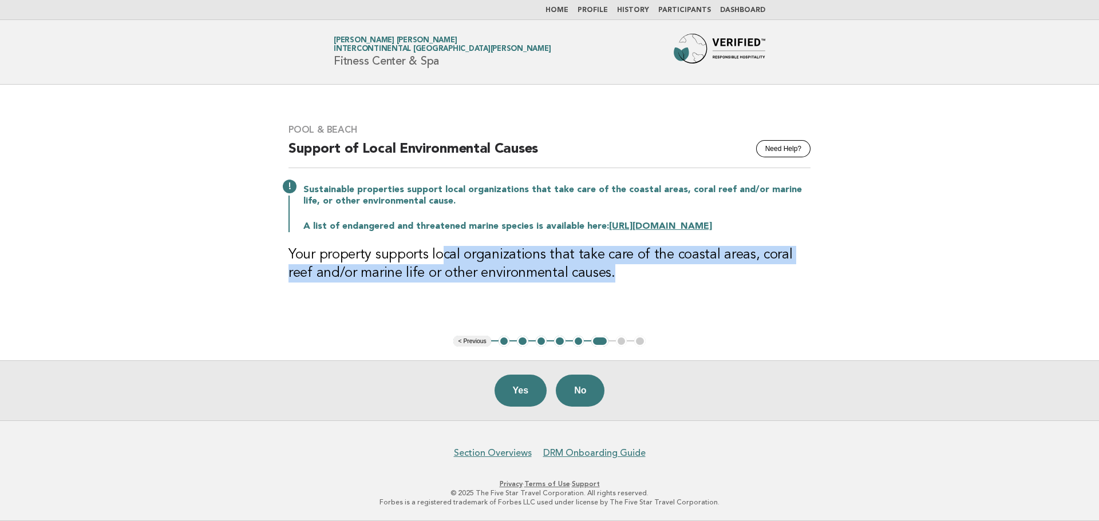
drag, startPoint x: 438, startPoint y: 266, endPoint x: 613, endPoint y: 272, distance: 175.2
click at [613, 272] on h3 "Your property supports local organizations that take care of the coastal areas,…" at bounding box center [549, 264] width 522 height 37
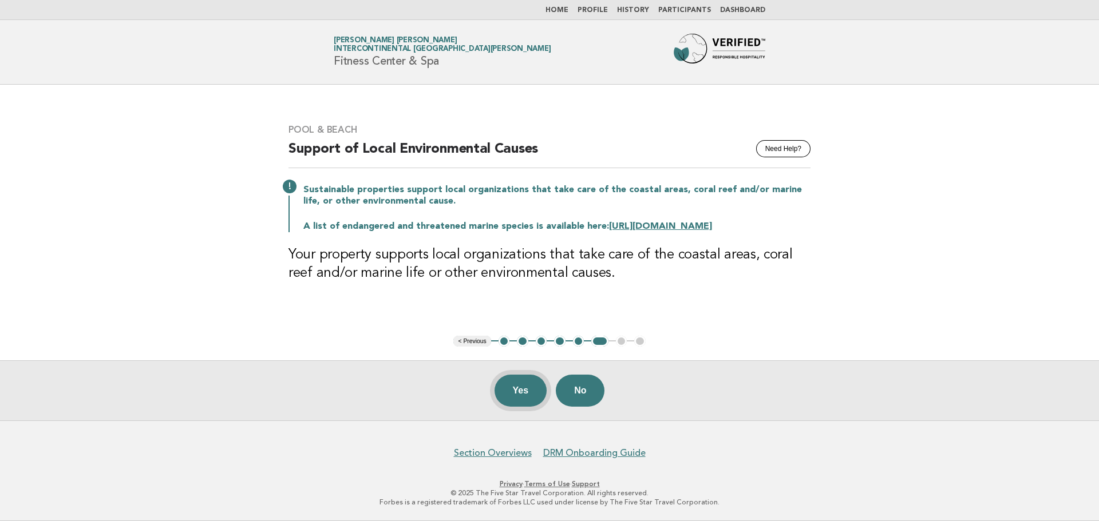
click at [508, 389] on button "Yes" at bounding box center [520, 391] width 53 height 32
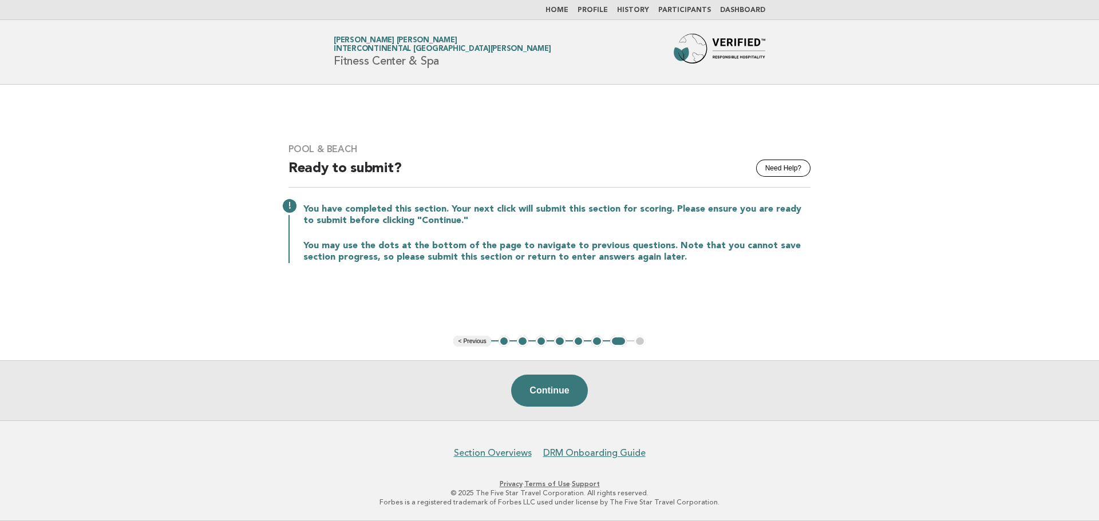
click at [593, 340] on button "6" at bounding box center [596, 341] width 11 height 11
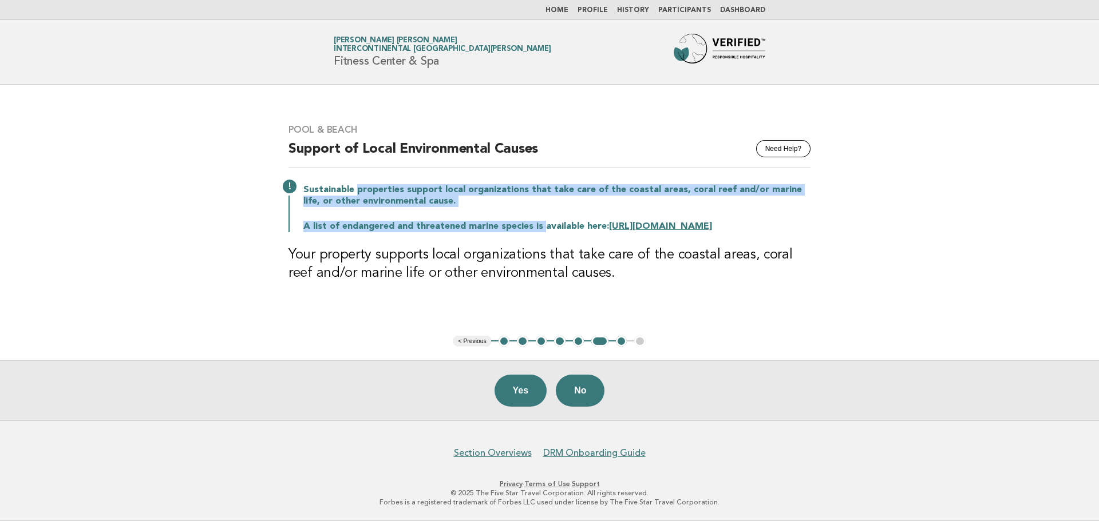
drag, startPoint x: 355, startPoint y: 184, endPoint x: 541, endPoint y: 218, distance: 189.0
click at [541, 218] on div "Sustainable properties support local organizations that take care of the coasta…" at bounding box center [549, 207] width 522 height 50
click at [541, 221] on p "A list of endangered and threatened marine species is available here: https://w…" at bounding box center [556, 226] width 507 height 11
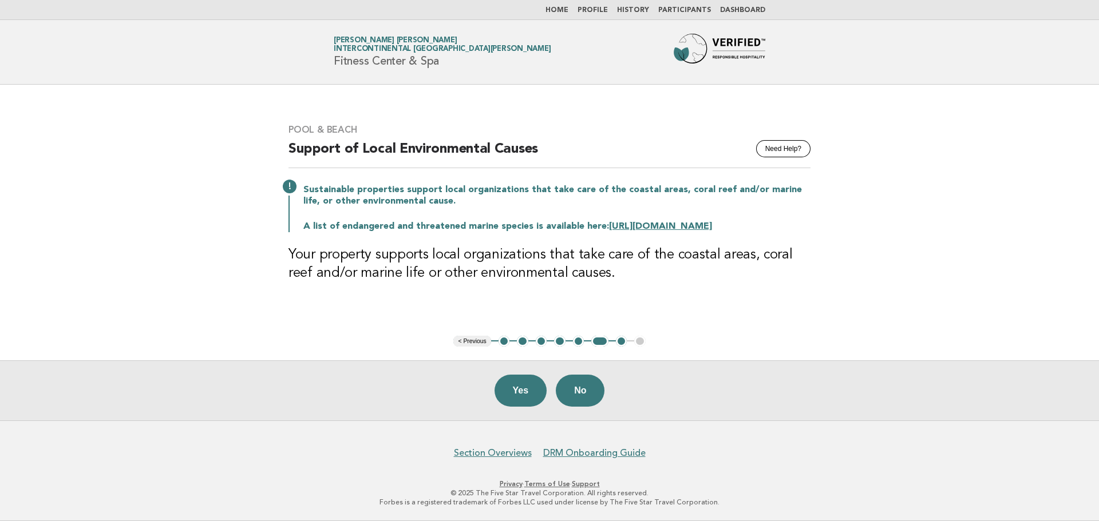
click at [559, 9] on link "Home" at bounding box center [556, 10] width 23 height 7
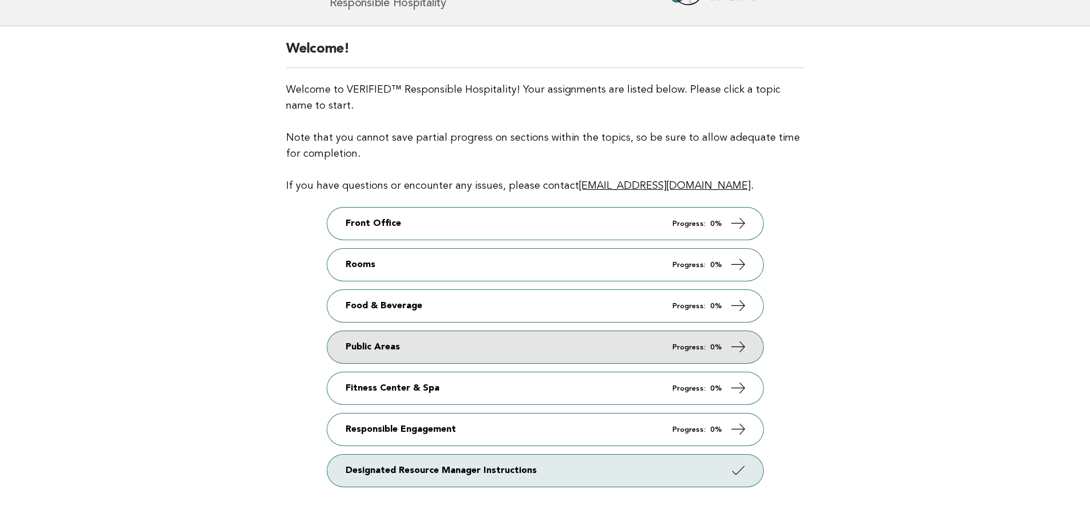
scroll to position [114, 0]
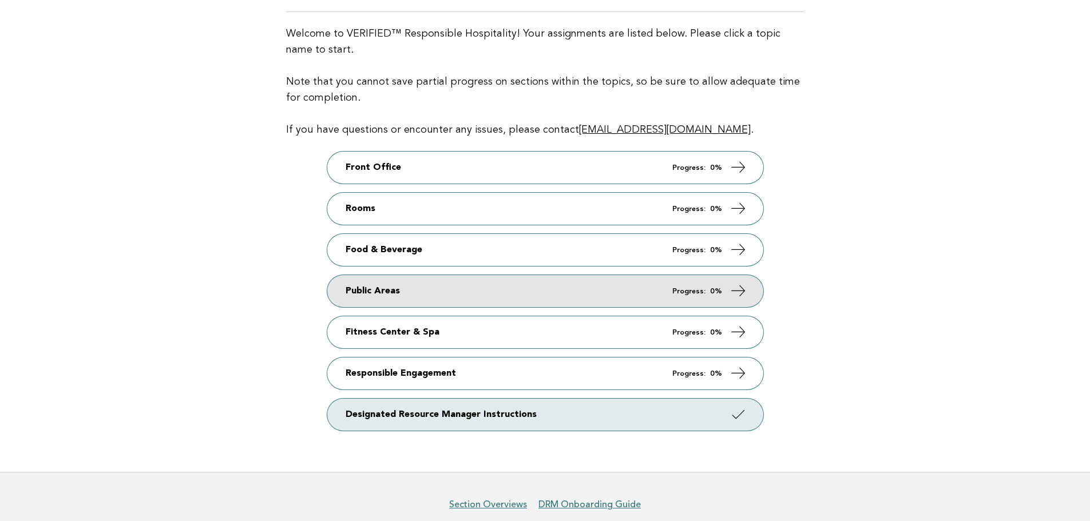
click at [446, 279] on link "Public Areas Progress: 0%" at bounding box center [545, 291] width 436 height 32
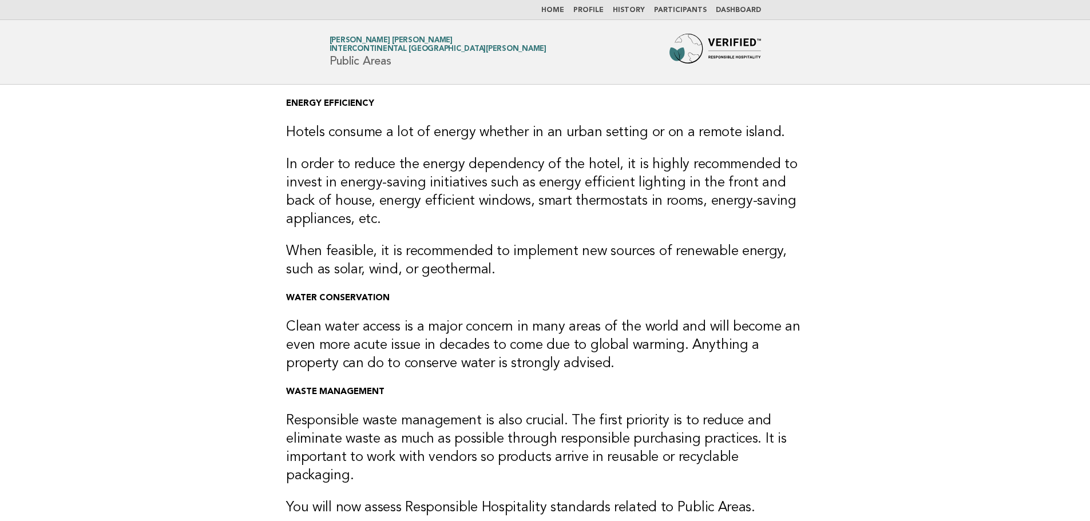
click at [564, 8] on link "Home" at bounding box center [552, 10] width 23 height 7
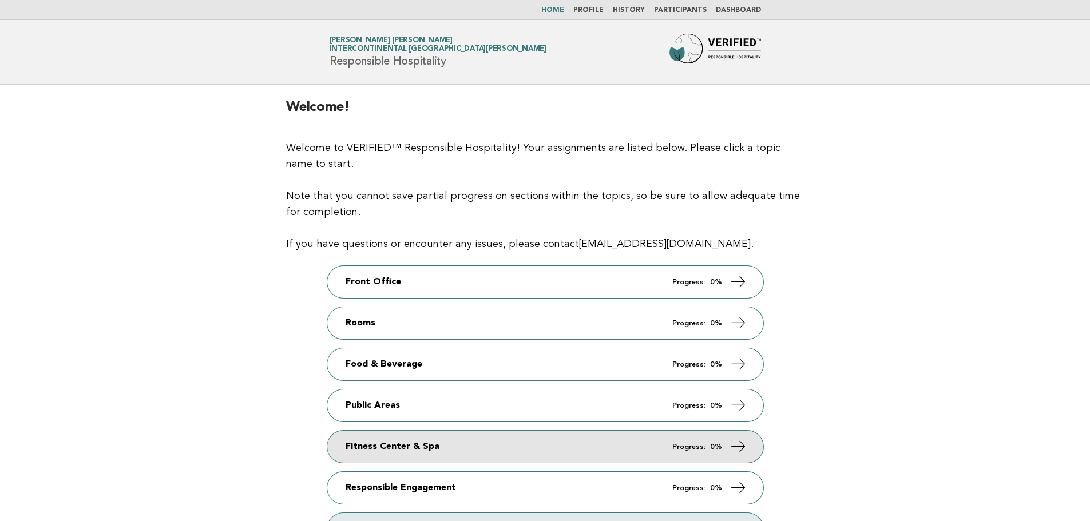
click at [410, 444] on link "Fitness Center & Spa Progress: 0%" at bounding box center [545, 447] width 436 height 32
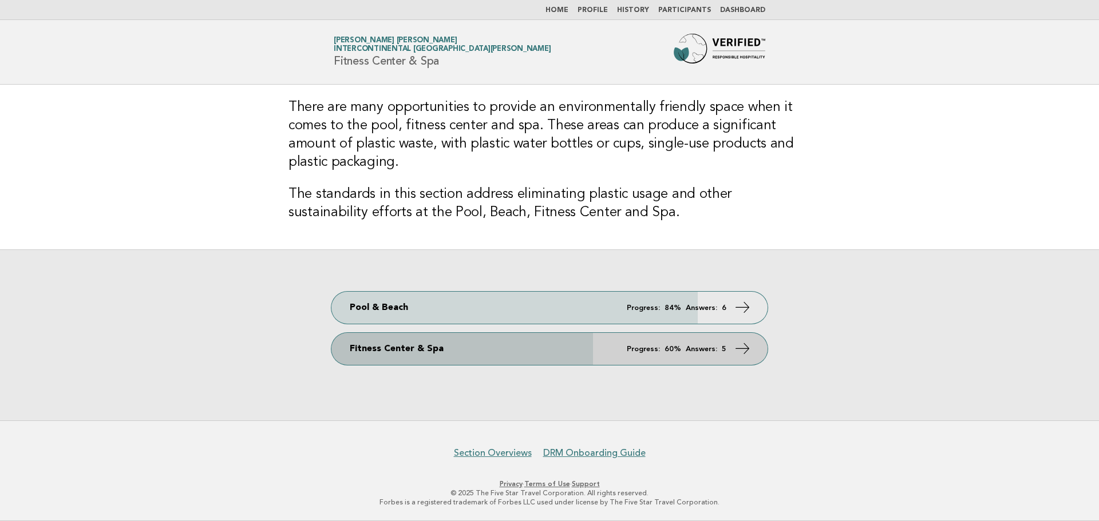
click at [411, 353] on link "Fitness Center & Spa Progress: 60% Answers: 5" at bounding box center [549, 349] width 436 height 32
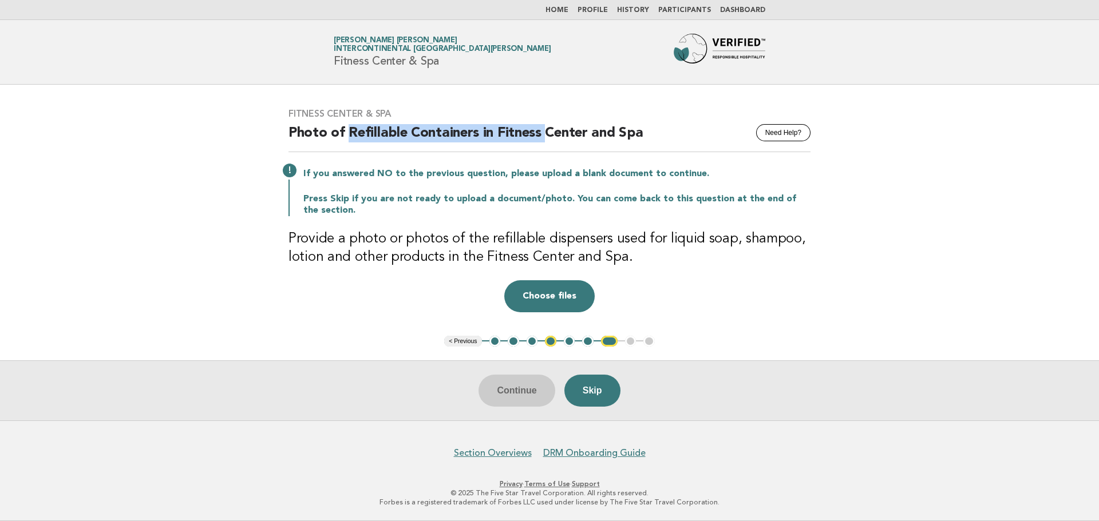
drag, startPoint x: 346, startPoint y: 126, endPoint x: 547, endPoint y: 140, distance: 201.3
click at [547, 140] on h2 "Photo of Refillable Containers in Fitness Center and Spa" at bounding box center [549, 138] width 522 height 28
click at [496, 342] on button "1" at bounding box center [494, 341] width 11 height 11
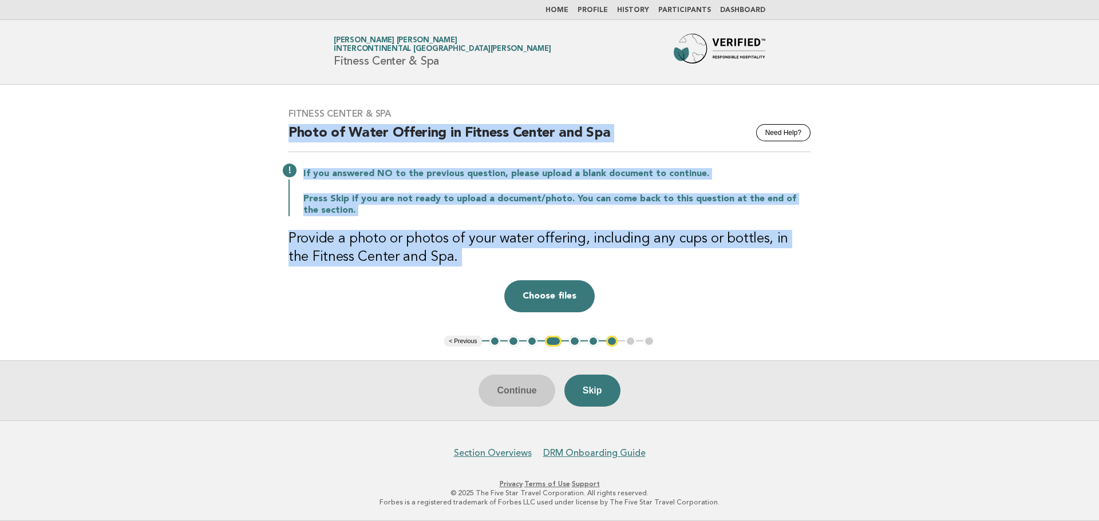
drag, startPoint x: 283, startPoint y: 124, endPoint x: 307, endPoint y: 281, distance: 159.2
click at [307, 281] on div "Fitness Center & Spa Need Help? Photo of Water Offering in Fitness Center and S…" at bounding box center [549, 210] width 549 height 232
click at [324, 244] on h3 "Provide a photo or photos of your water offering, including any cups or bottles…" at bounding box center [549, 248] width 522 height 37
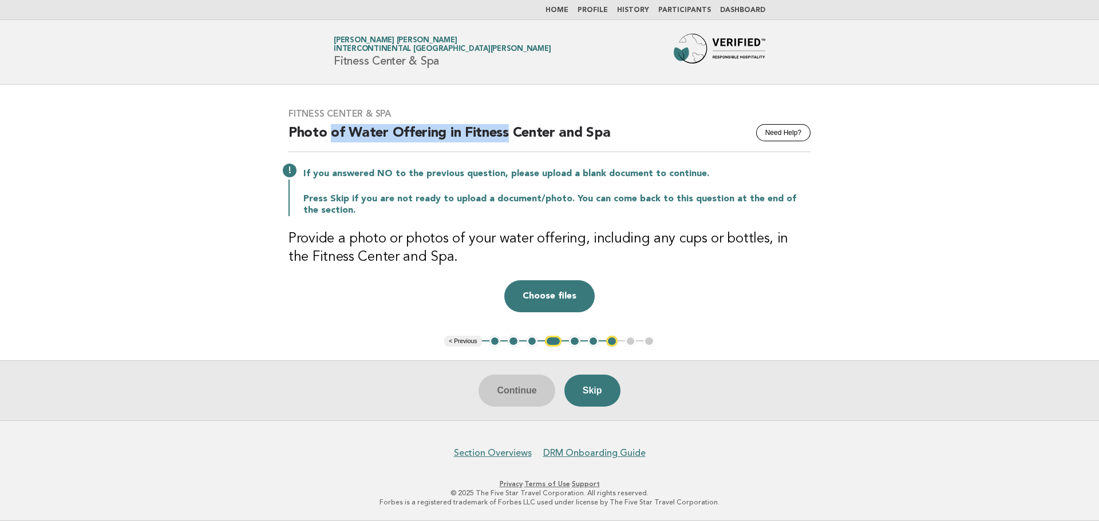
drag, startPoint x: 331, startPoint y: 133, endPoint x: 508, endPoint y: 137, distance: 176.9
click at [508, 137] on h2 "Photo of Water Offering in Fitness Center and Spa" at bounding box center [549, 138] width 522 height 28
drag, startPoint x: 311, startPoint y: 129, endPoint x: 414, endPoint y: 137, distance: 103.9
click at [414, 137] on h2 "Photo of Water Offering in Fitness Center and Spa" at bounding box center [549, 138] width 522 height 28
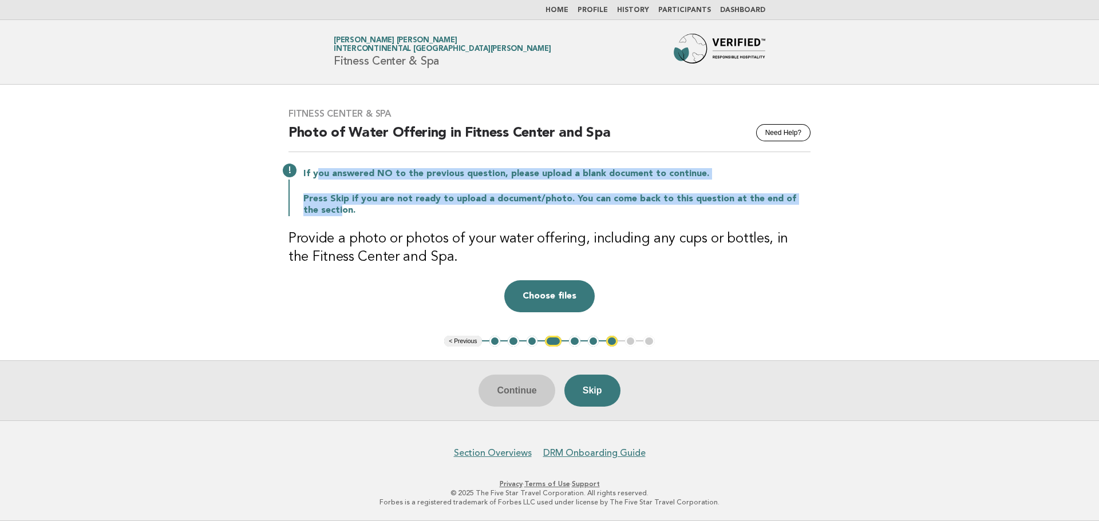
drag, startPoint x: 316, startPoint y: 175, endPoint x: 323, endPoint y: 210, distance: 35.7
click at [323, 210] on div "If you answered NO to the previous question, please upload a blank document to …" at bounding box center [549, 191] width 522 height 50
click at [323, 210] on p "Press Skip if you are not ready to upload a document/photo. You can come back t…" at bounding box center [556, 204] width 507 height 23
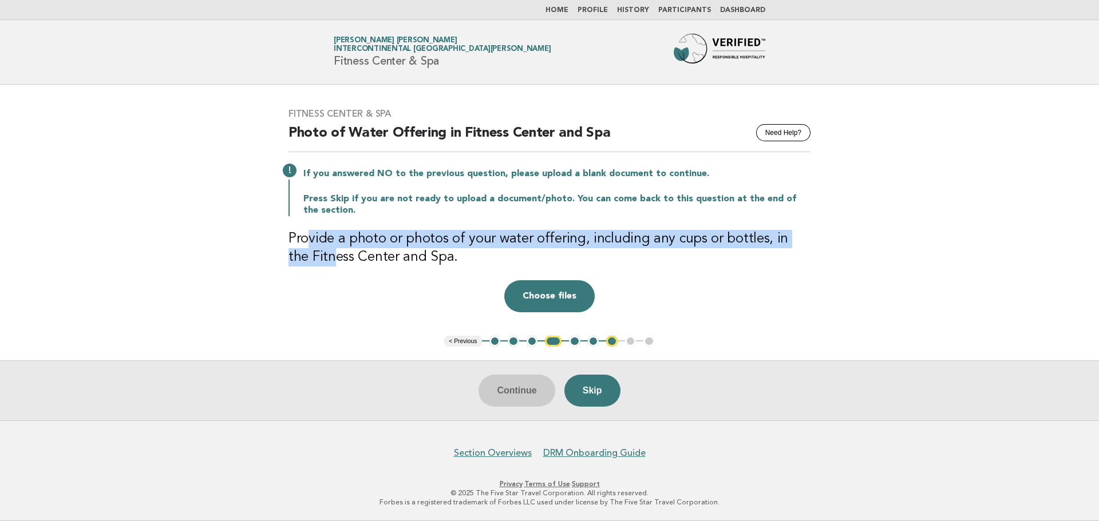
drag, startPoint x: 309, startPoint y: 241, endPoint x: 311, endPoint y: 256, distance: 15.5
click at [311, 256] on h3 "Provide a photo or photos of your water offering, including any cups or bottles…" at bounding box center [549, 248] width 522 height 37
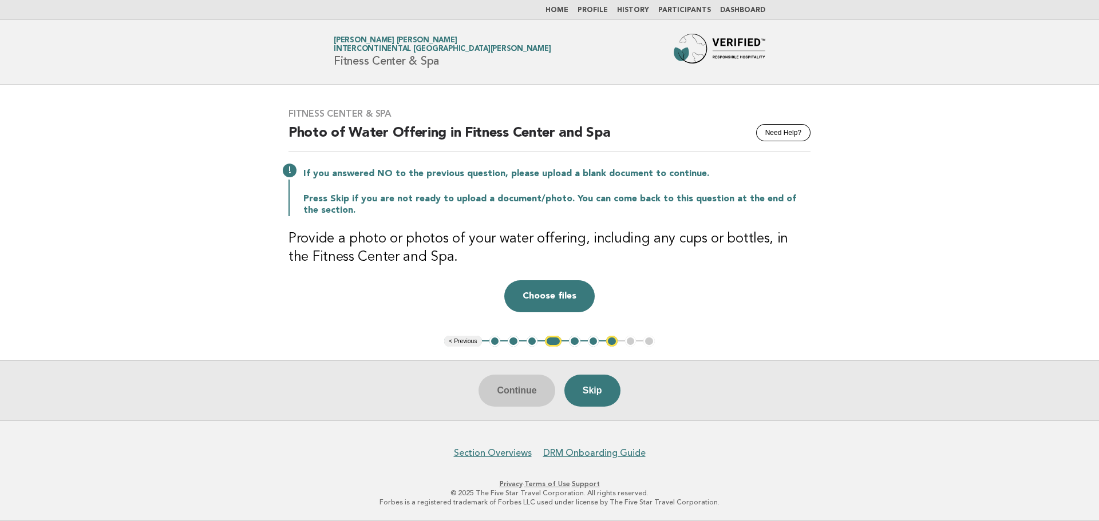
click at [529, 340] on button "3" at bounding box center [531, 341] width 11 height 11
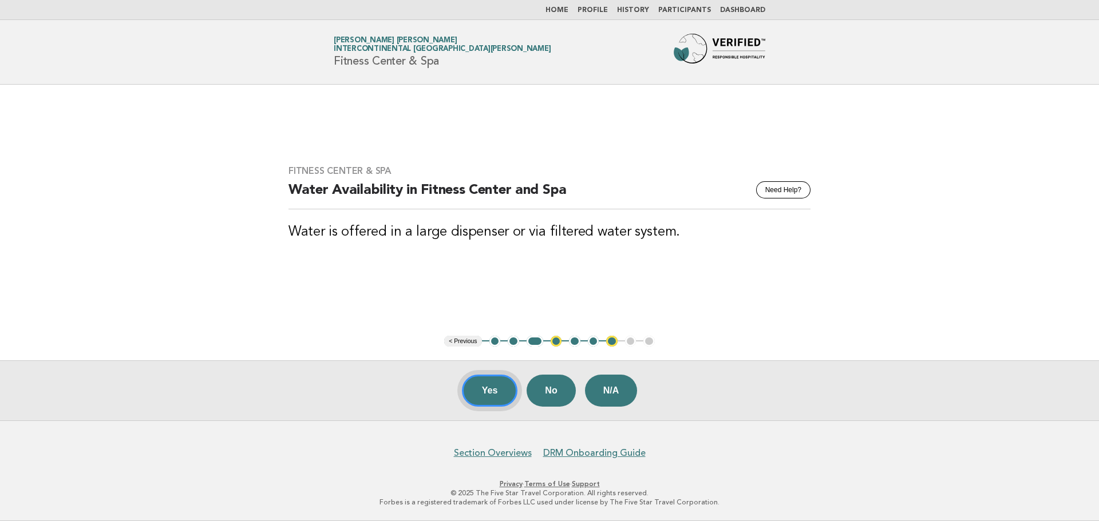
click at [493, 390] on button "Yes" at bounding box center [490, 391] width 56 height 32
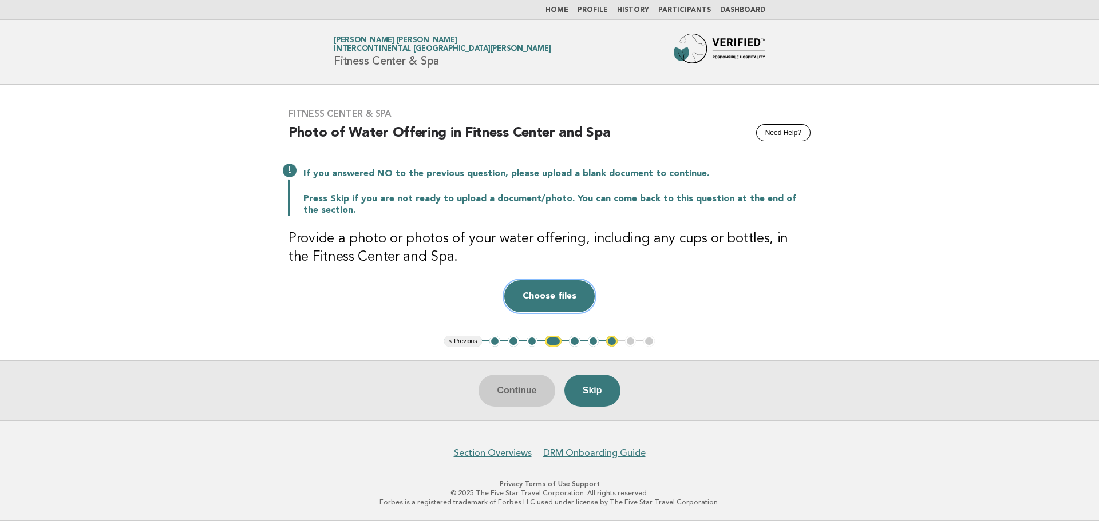
click at [556, 301] on button "Choose files" at bounding box center [549, 296] width 90 height 32
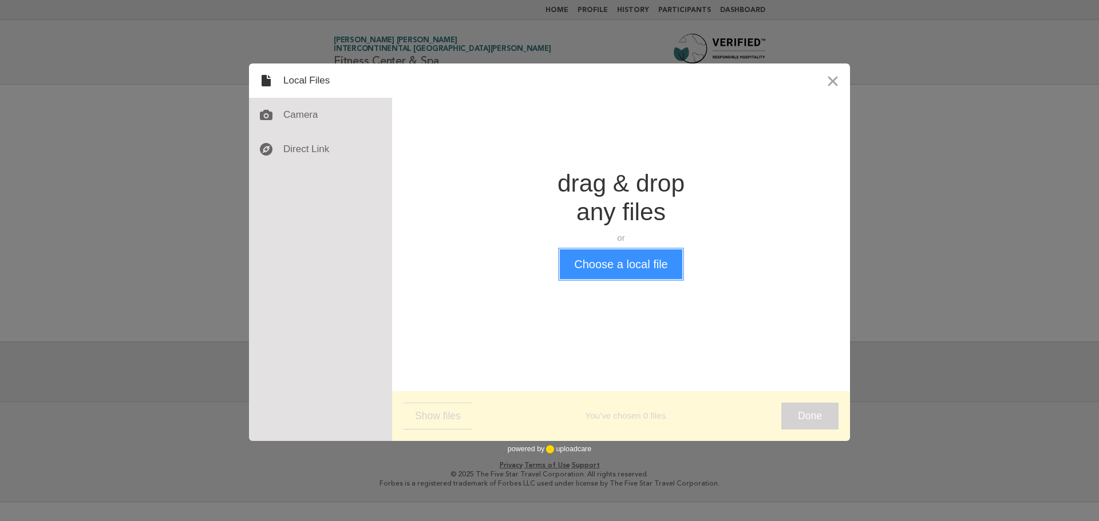
click at [606, 273] on button "Choose a local file" at bounding box center [621, 265] width 122 height 30
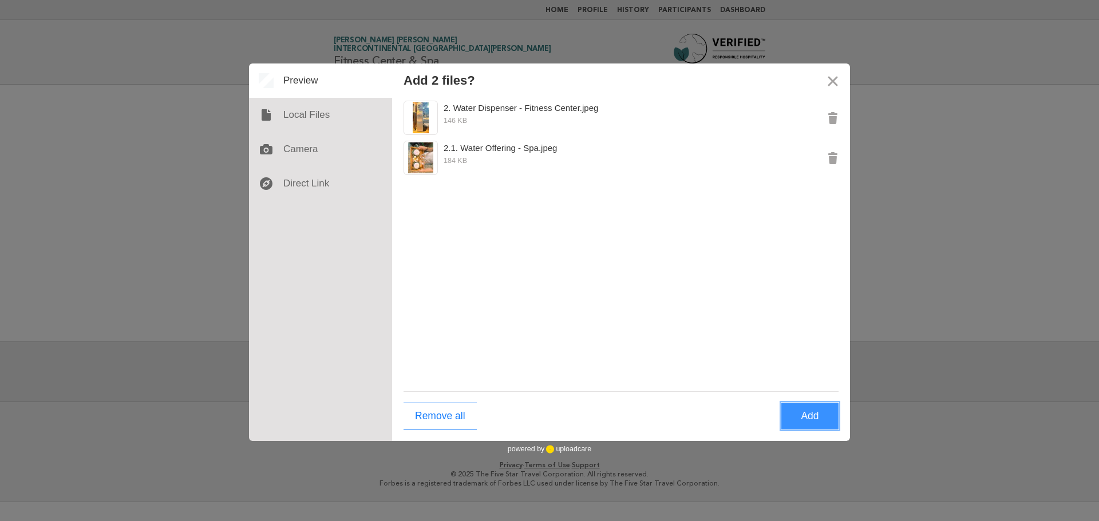
click at [807, 414] on button "Add" at bounding box center [809, 416] width 57 height 27
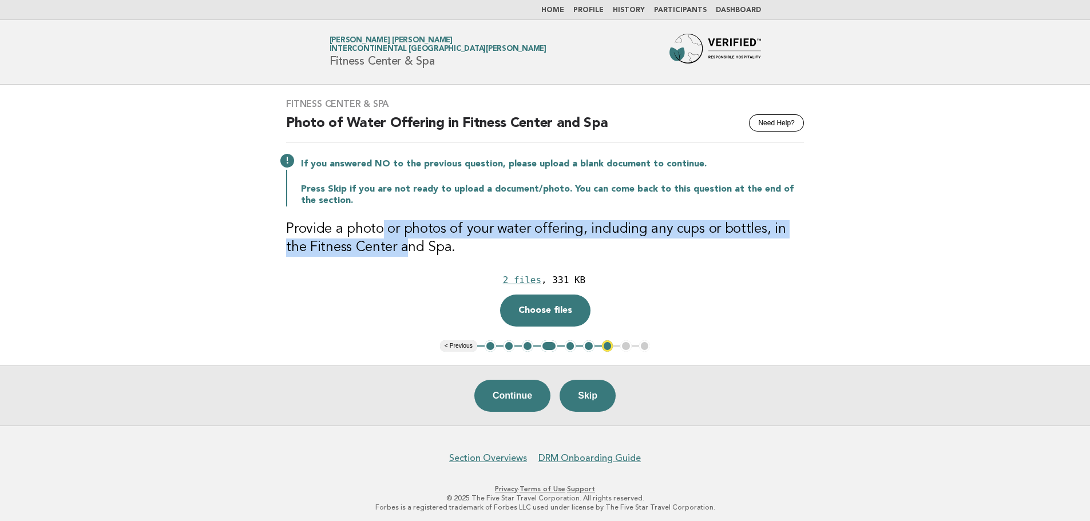
drag, startPoint x: 379, startPoint y: 220, endPoint x: 379, endPoint y: 248, distance: 28.0
click at [379, 248] on div "Fitness Center & Spa Need Help? Photo of Water Offering in Fitness Center and S…" at bounding box center [544, 213] width 545 height 256
click at [379, 248] on h3 "Provide a photo or photos of your water offering, including any cups or bottles…" at bounding box center [545, 238] width 518 height 37
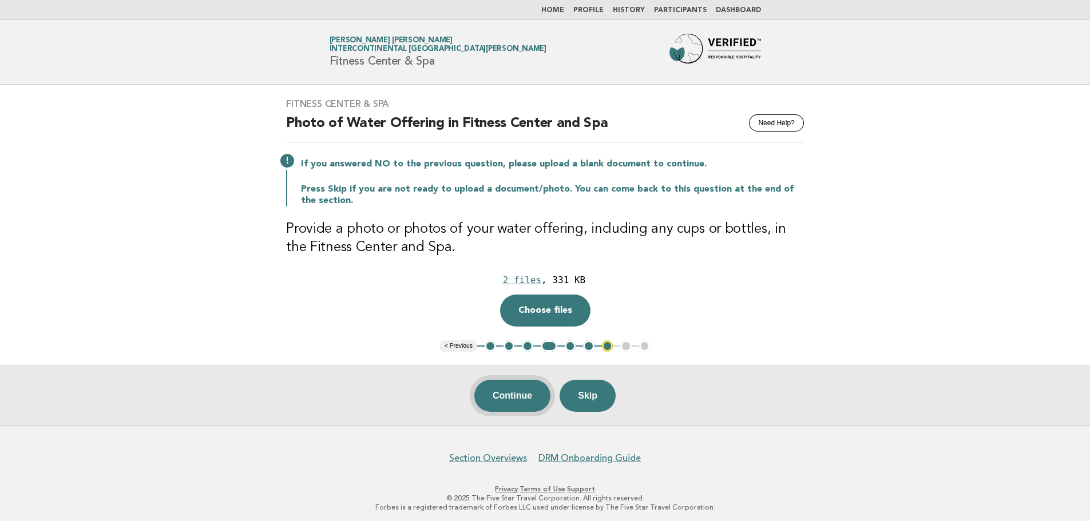
click at [509, 388] on button "Continue" at bounding box center [512, 396] width 76 height 32
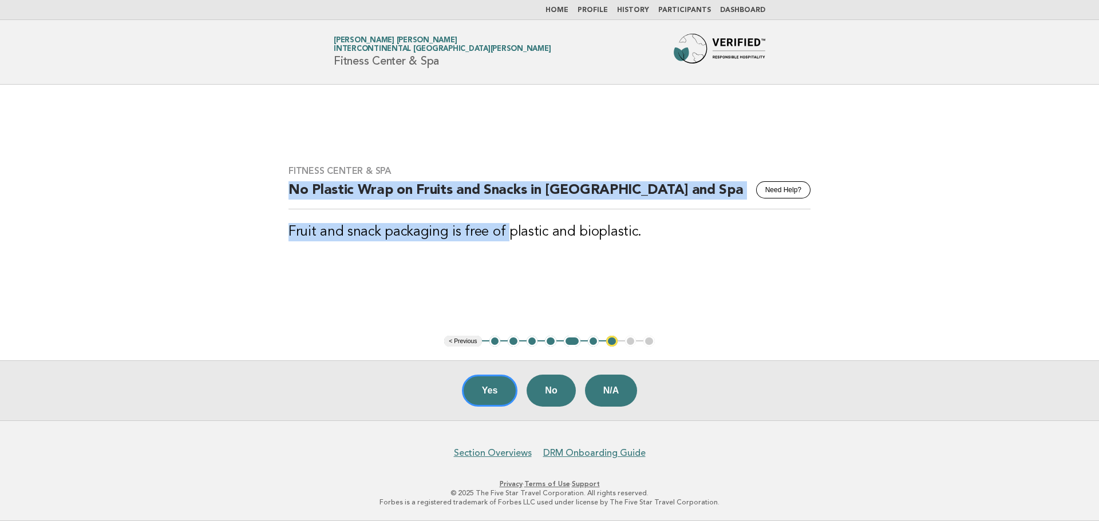
drag, startPoint x: 282, startPoint y: 185, endPoint x: 503, endPoint y: 227, distance: 224.8
click at [503, 227] on div "Fitness Center & Spa Need Help? No Plastic Wrap on Fruits and Snacks in Fitness…" at bounding box center [549, 210] width 549 height 117
click at [503, 227] on h3 "Fruit and snack packaging is free of plastic and bioplastic." at bounding box center [549, 232] width 522 height 18
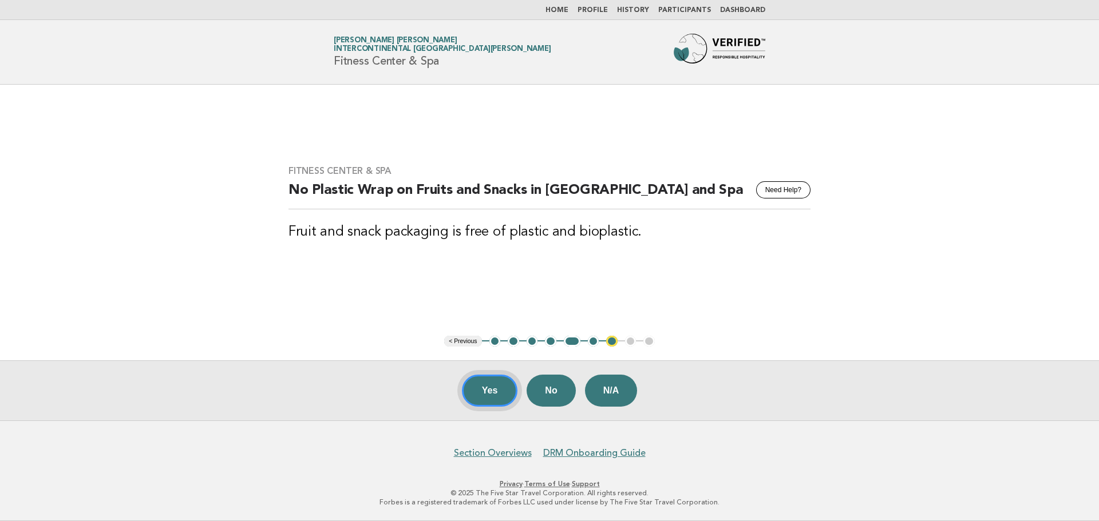
click at [501, 395] on button "Yes" at bounding box center [490, 391] width 56 height 32
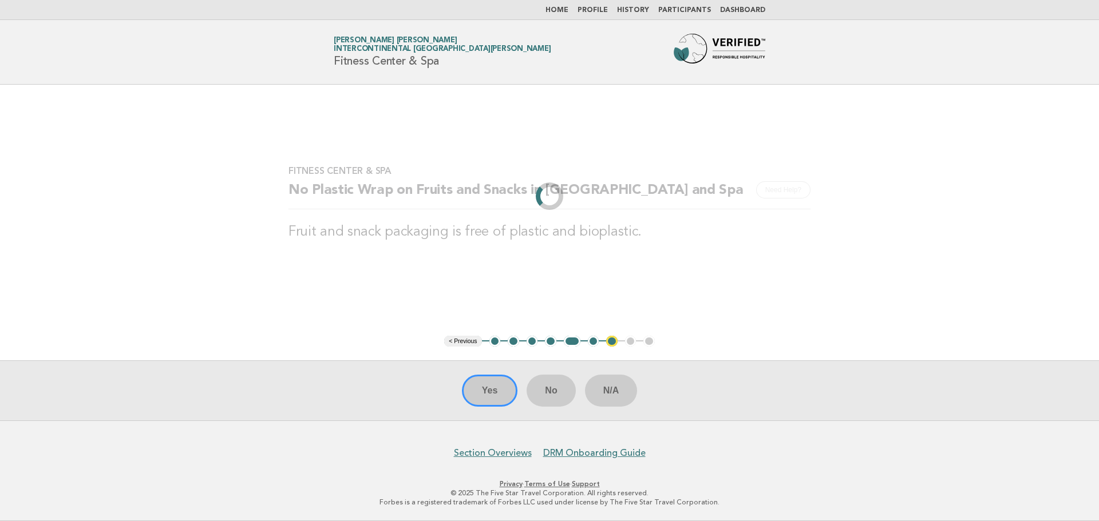
click at [540, 387] on div "Yes No N/A" at bounding box center [549, 391] width 1099 height 60
click at [501, 393] on div "Yes No N/A" at bounding box center [549, 391] width 1099 height 60
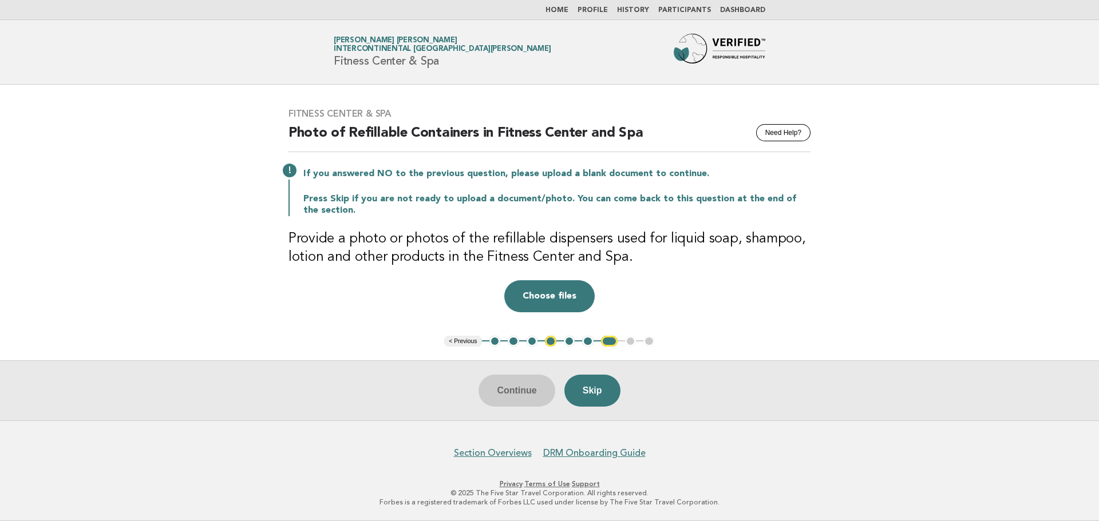
click at [553, 343] on button "4" at bounding box center [550, 341] width 11 height 11
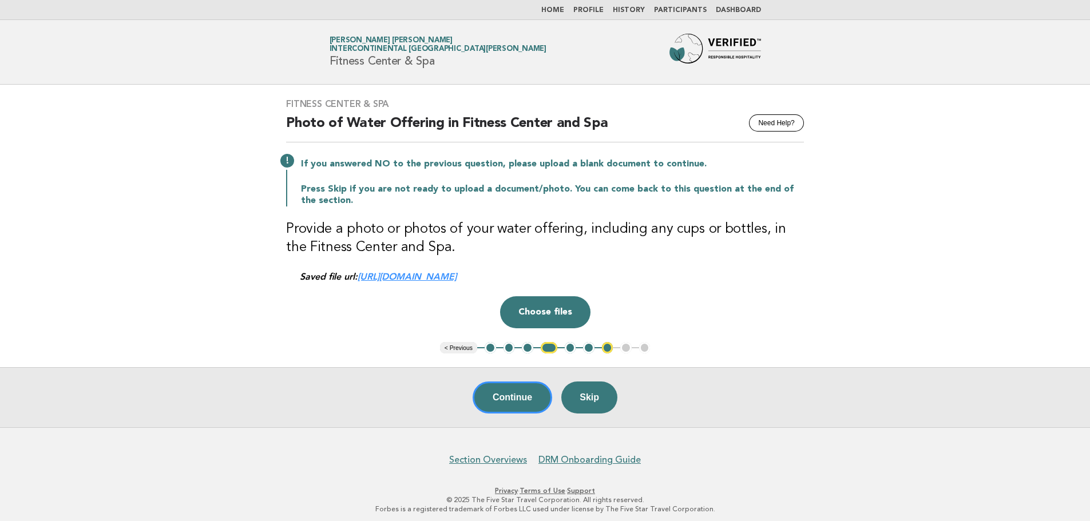
click at [403, 276] on link "[URL][DOMAIN_NAME]" at bounding box center [407, 276] width 99 height 11
click at [571, 349] on button "5" at bounding box center [570, 347] width 11 height 11
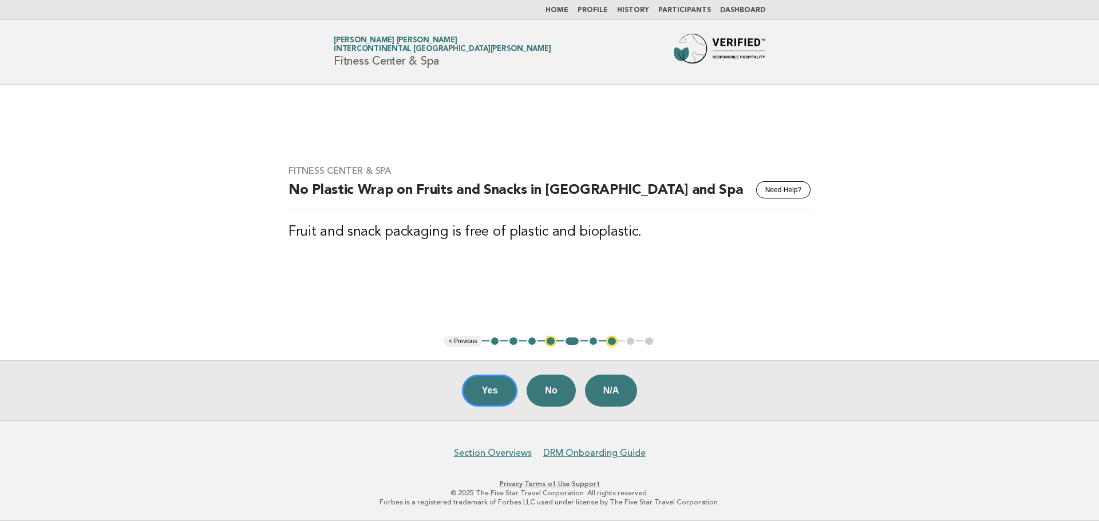
click at [594, 346] on button "6" at bounding box center [593, 341] width 11 height 11
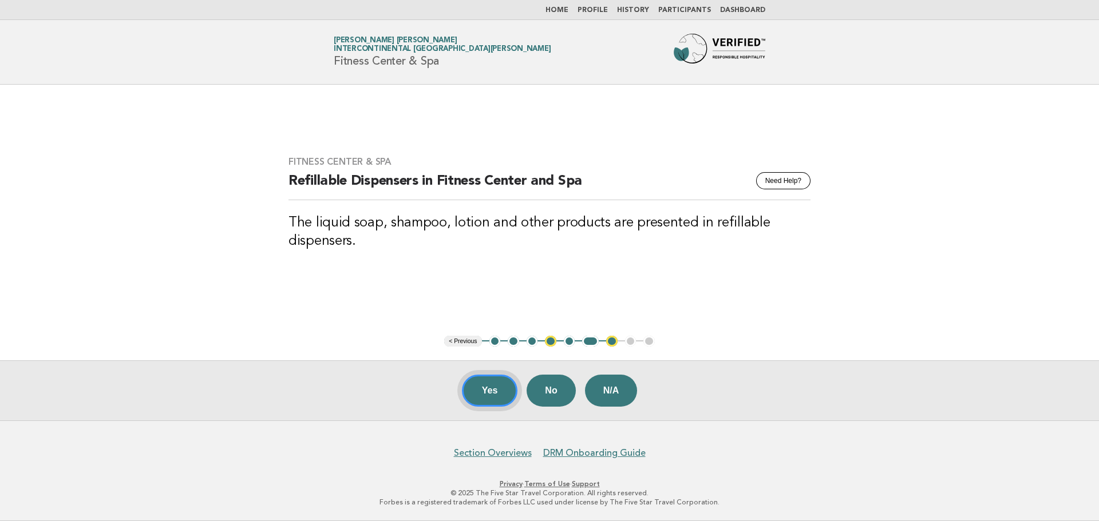
click at [490, 398] on button "Yes" at bounding box center [490, 391] width 56 height 32
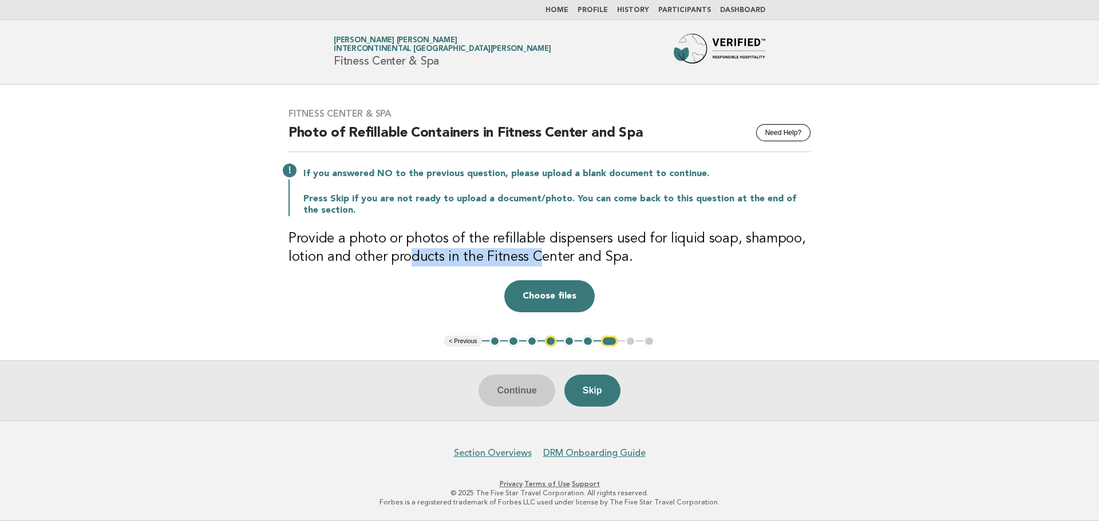
drag, startPoint x: 405, startPoint y: 258, endPoint x: 536, endPoint y: 256, distance: 131.1
click at [536, 256] on h3 "Provide a photo or photos of the refillable dispensers used for liquid soap, sh…" at bounding box center [549, 248] width 522 height 37
click at [555, 295] on button "Choose files" at bounding box center [549, 296] width 90 height 32
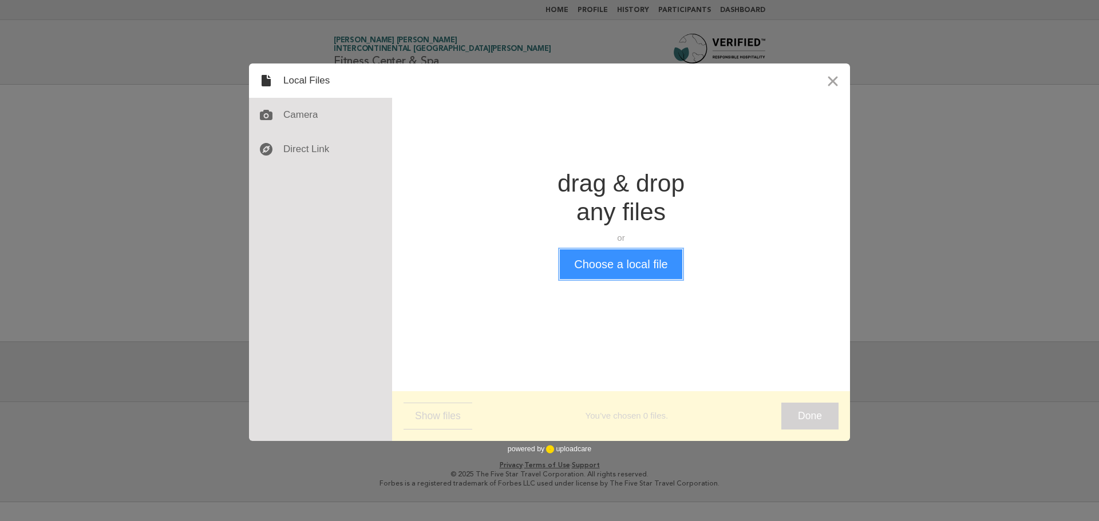
click at [640, 253] on button "Choose a local file" at bounding box center [621, 265] width 122 height 30
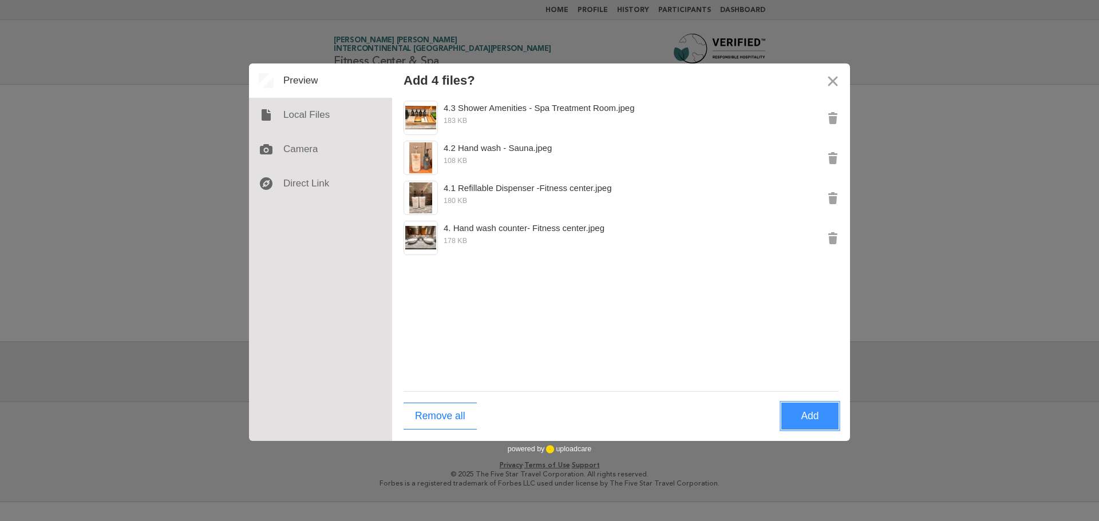
click at [818, 419] on button "Add" at bounding box center [809, 416] width 57 height 27
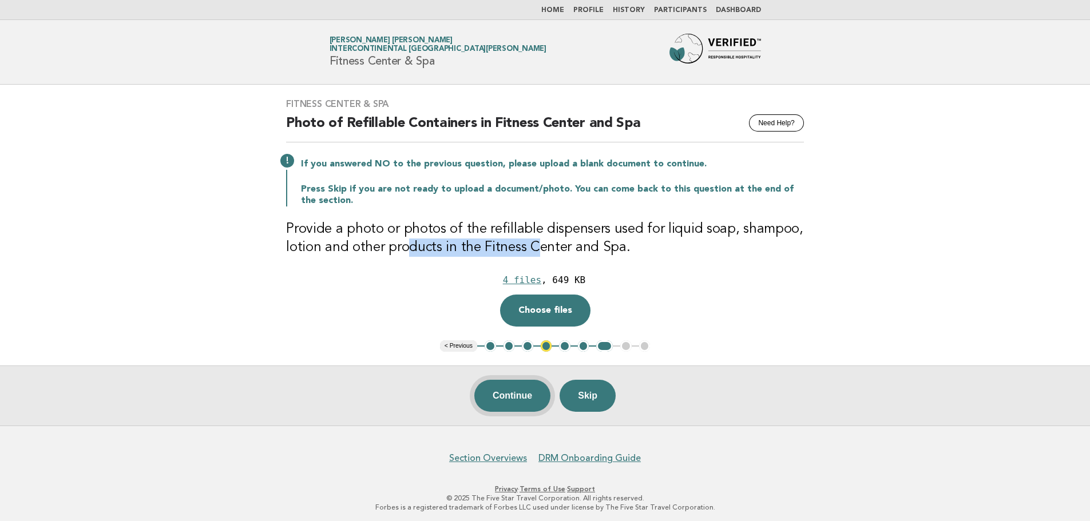
click at [512, 395] on button "Continue" at bounding box center [512, 396] width 76 height 32
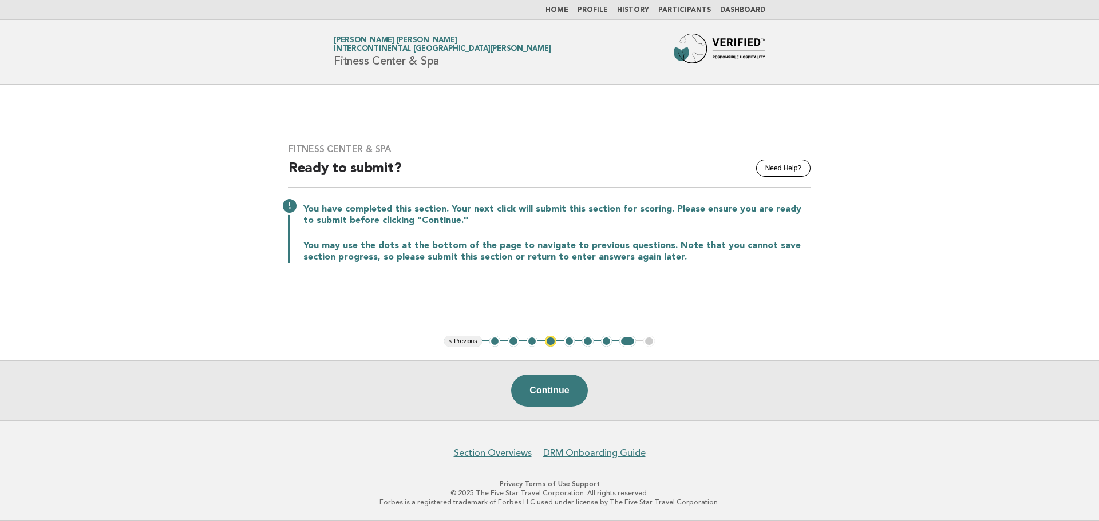
click at [568, 11] on link "Home" at bounding box center [556, 10] width 23 height 7
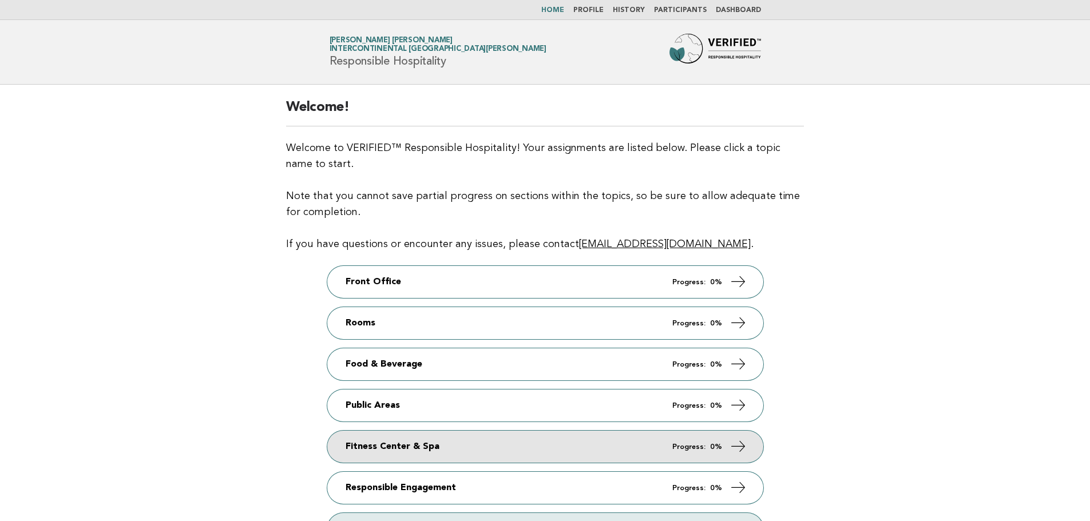
click at [460, 452] on link "Fitness Center & Spa Progress: 0%" at bounding box center [545, 447] width 436 height 32
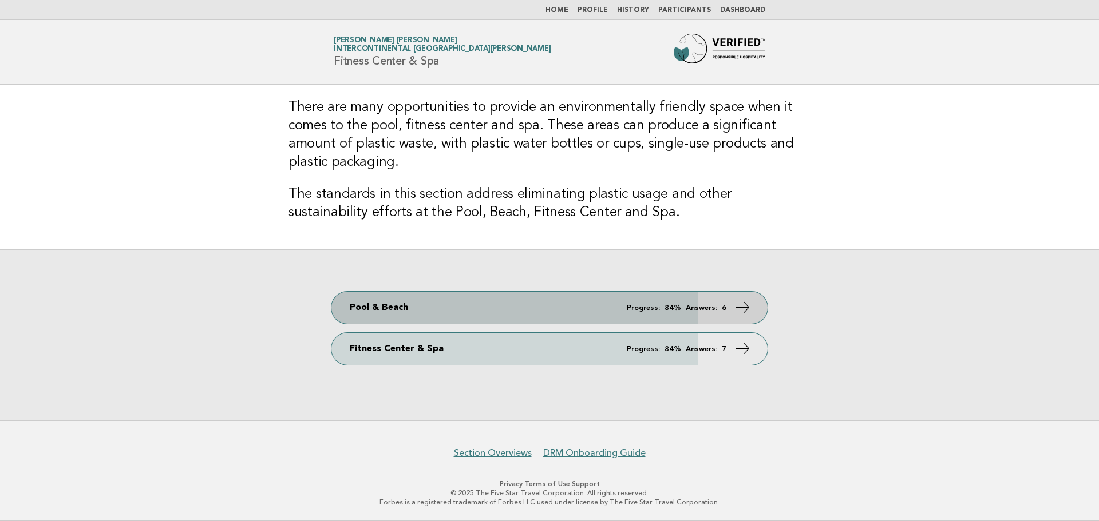
click at [467, 302] on link "Pool & Beach Progress: 84% Answers: 6" at bounding box center [549, 308] width 436 height 32
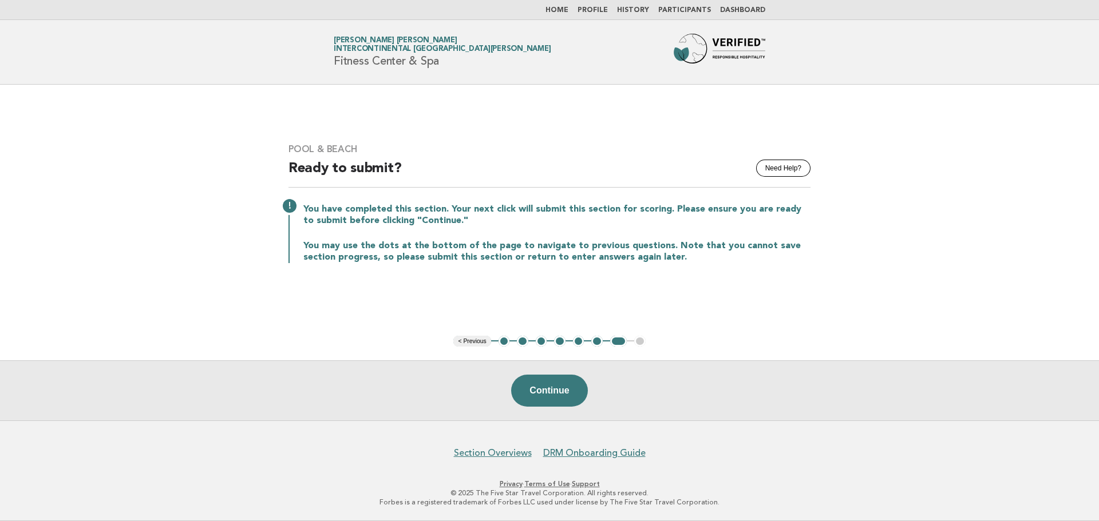
click at [505, 340] on button "1" at bounding box center [503, 341] width 11 height 11
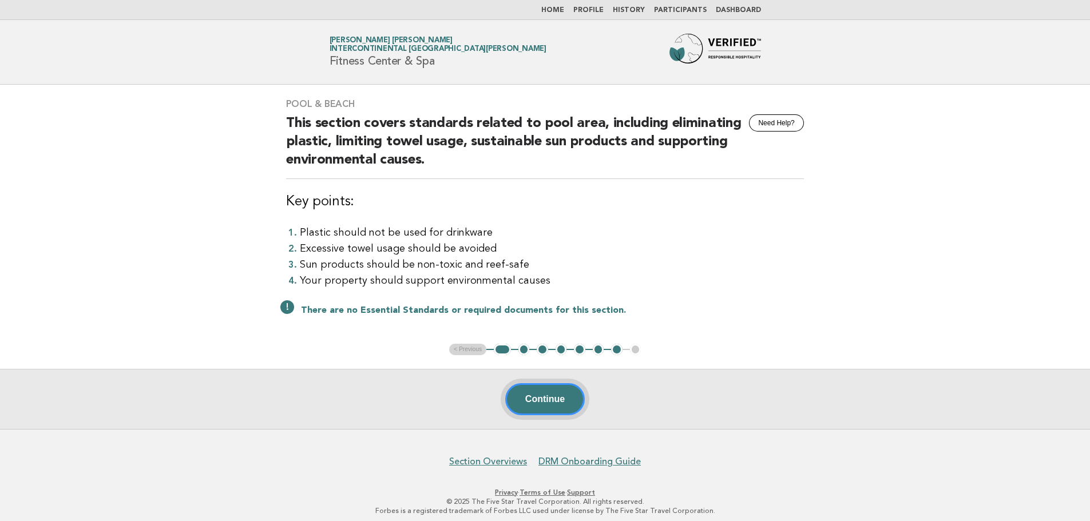
click at [544, 394] on button "Continue" at bounding box center [545, 399] width 80 height 32
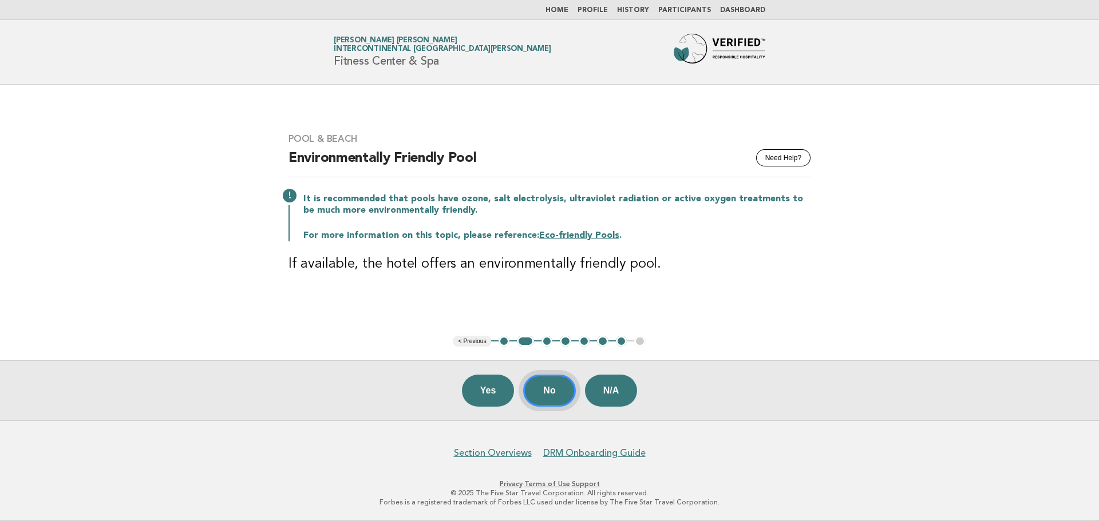
click at [545, 389] on button "No" at bounding box center [549, 391] width 52 height 32
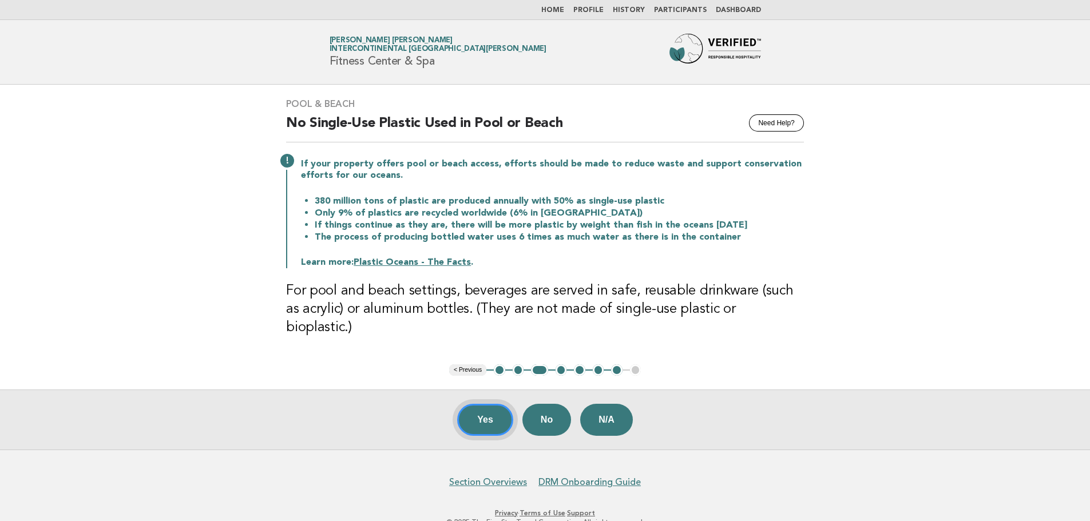
click at [487, 404] on button "Yes" at bounding box center [485, 420] width 56 height 32
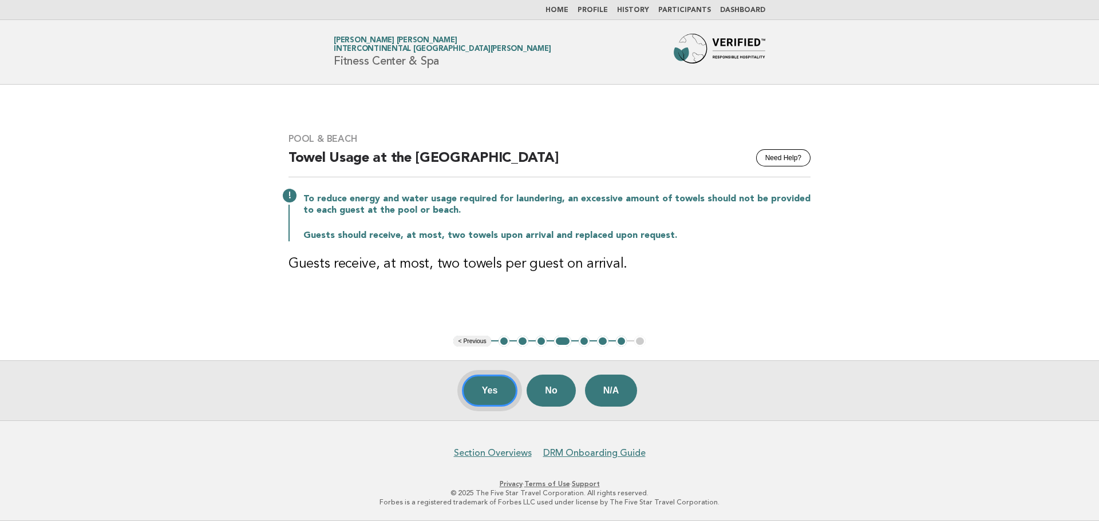
click at [487, 394] on button "Yes" at bounding box center [490, 391] width 56 height 32
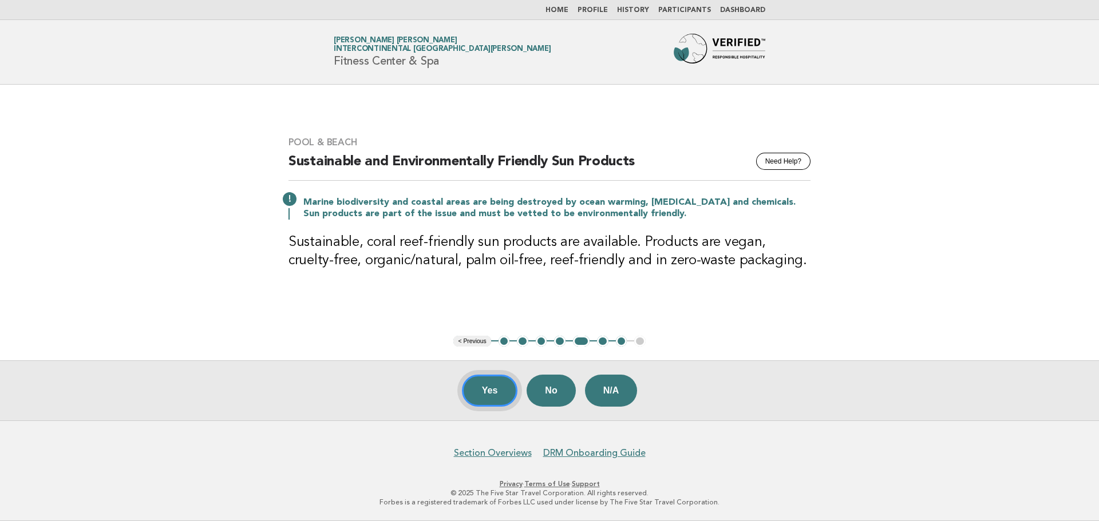
click at [487, 394] on button "Yes" at bounding box center [490, 391] width 56 height 32
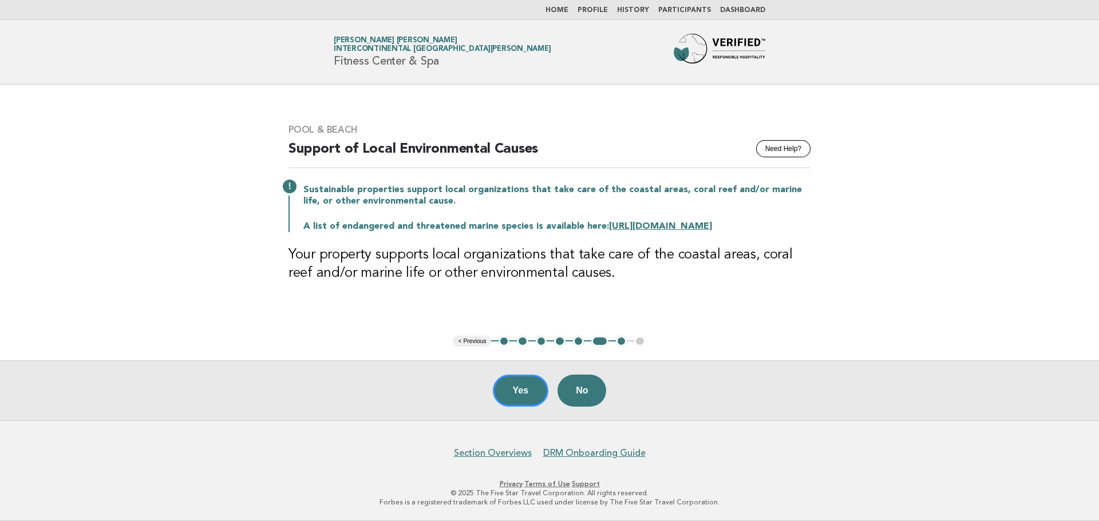
click at [564, 8] on link "Home" at bounding box center [556, 10] width 23 height 7
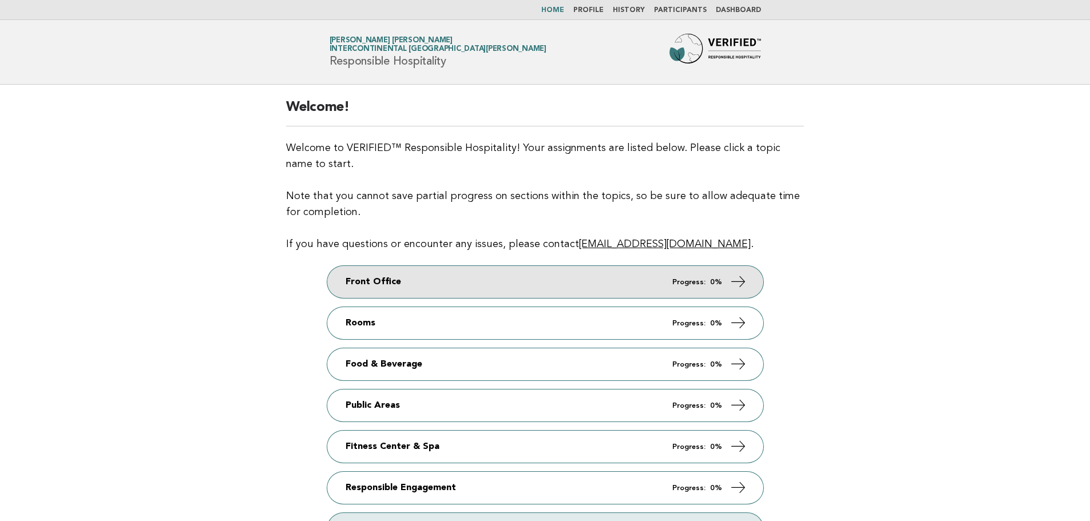
scroll to position [165, 0]
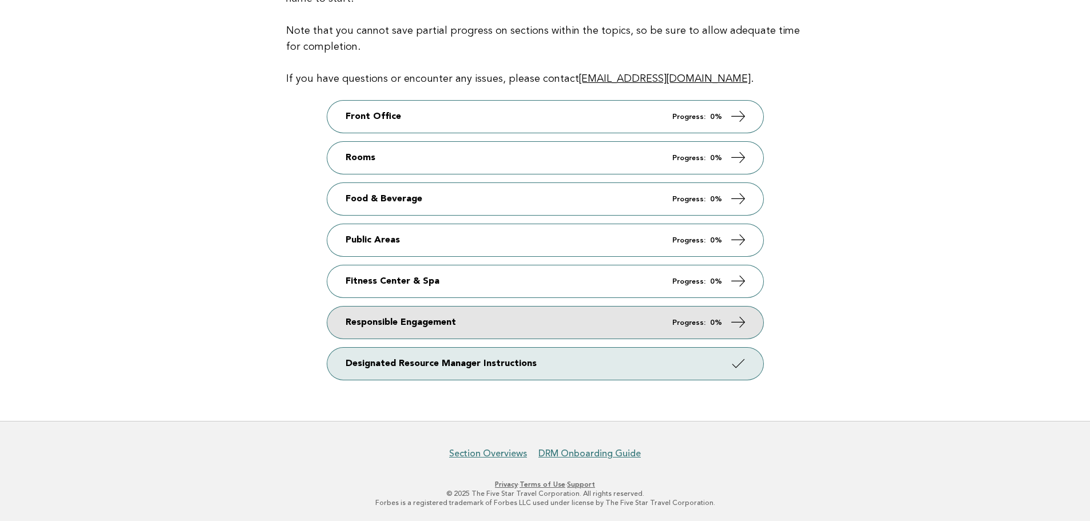
click at [468, 323] on link "Responsible Engagement Progress: 0%" at bounding box center [545, 323] width 436 height 32
